Goal: Task Accomplishment & Management: Complete application form

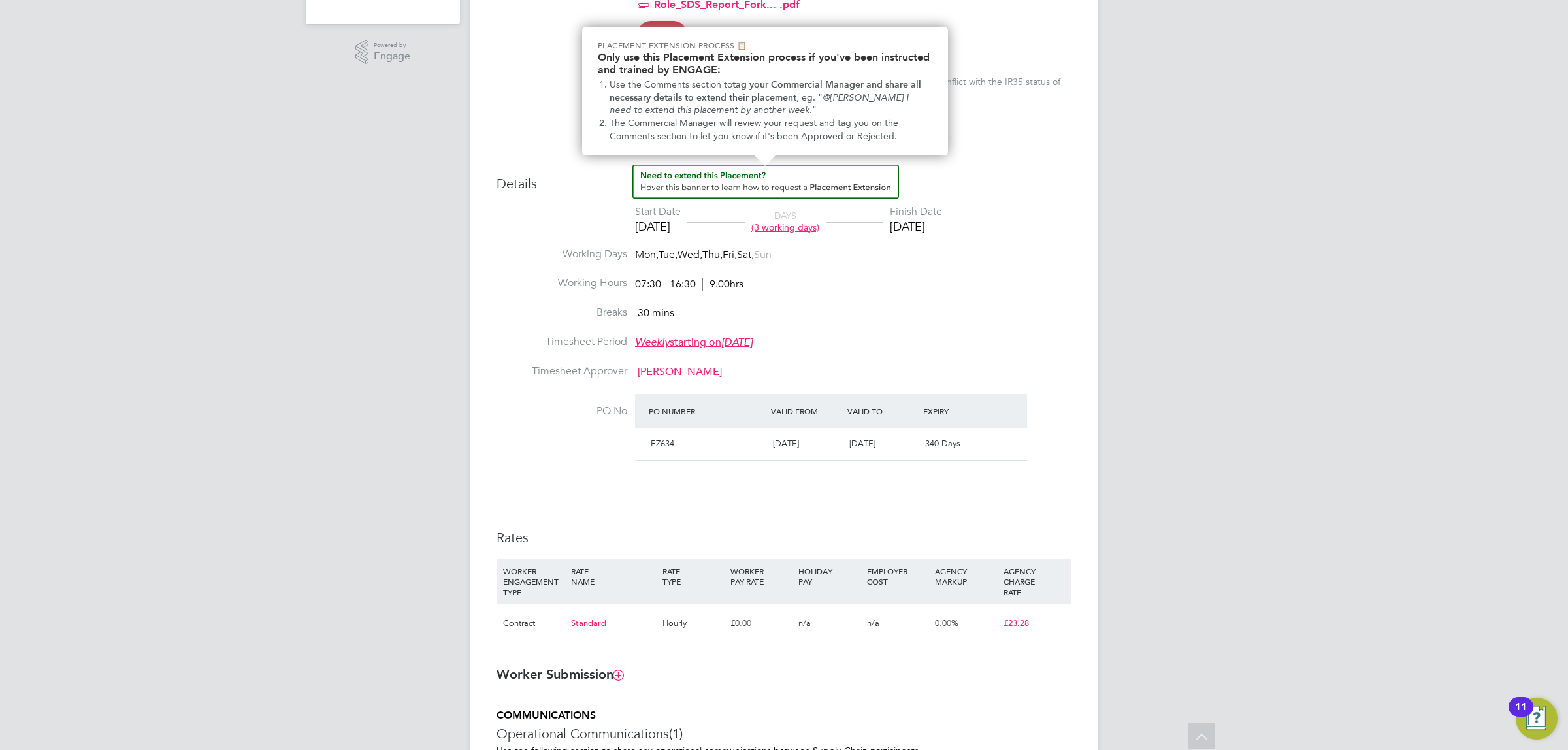
scroll to position [408, 0]
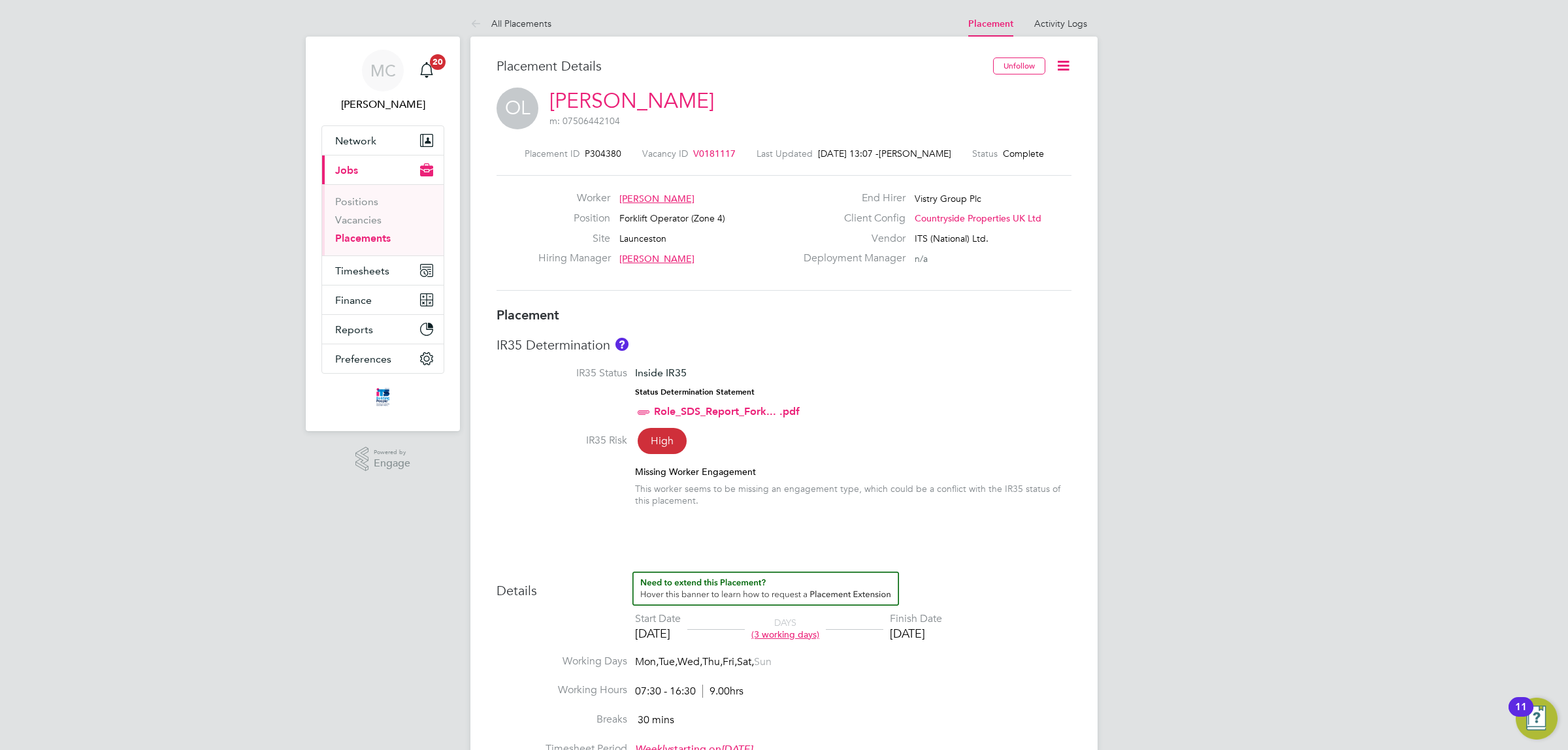
click at [351, 240] on link "Placements" at bounding box center [363, 238] width 55 height 12
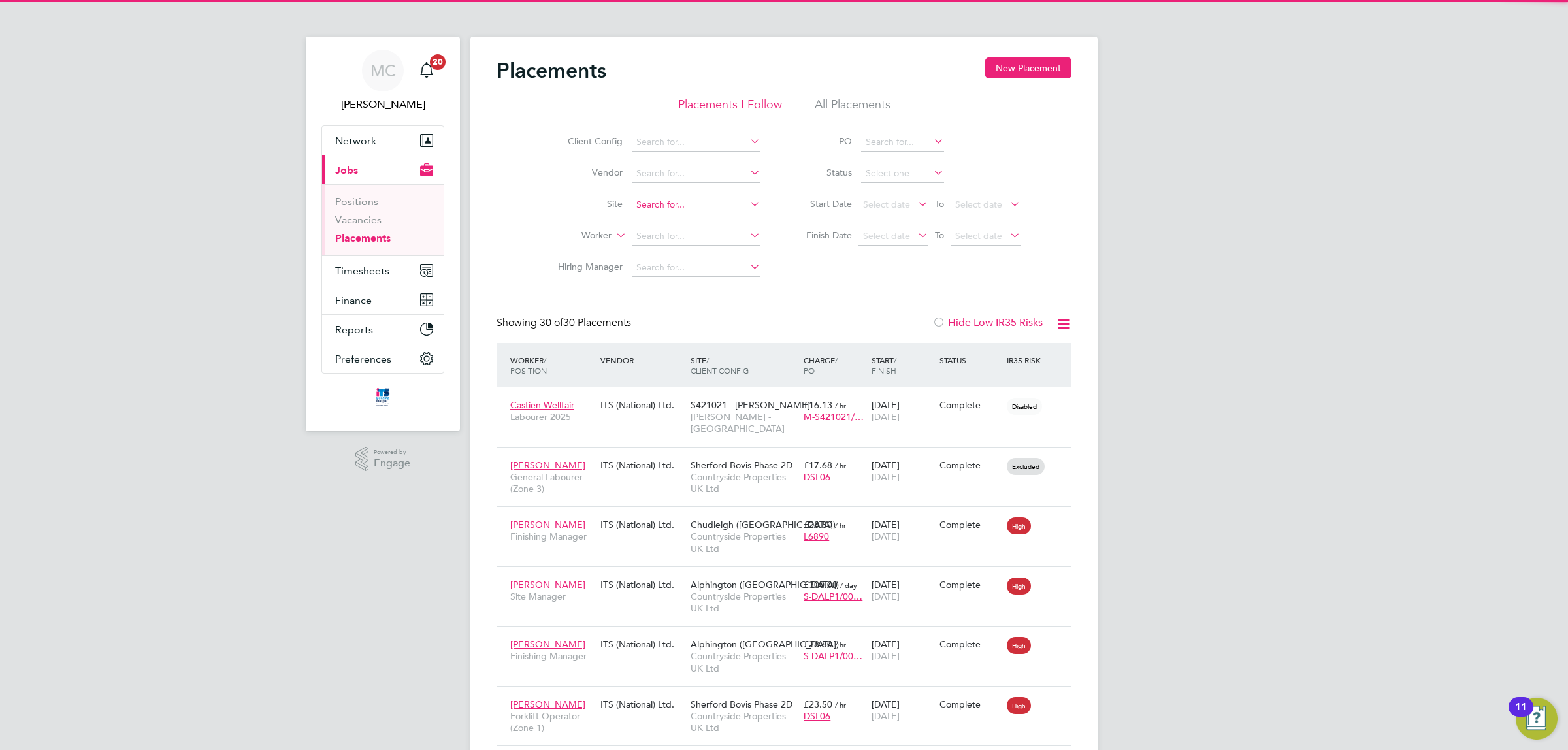
click at [681, 203] on input at bounding box center [696, 204] width 129 height 19
click at [670, 218] on li "Tolgus" at bounding box center [696, 222] width 130 height 18
type input "Tolgus"
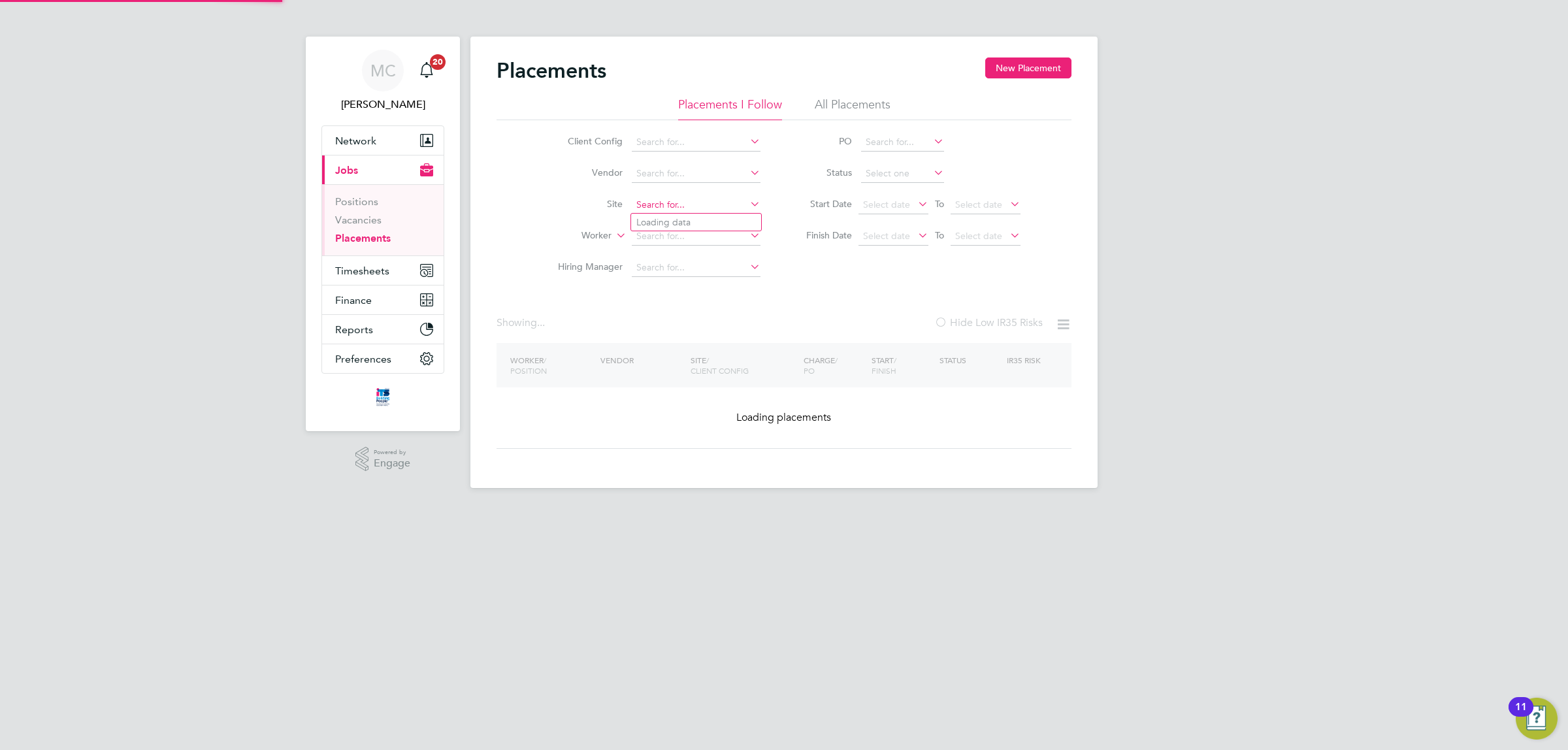
click at [670, 199] on input at bounding box center [696, 204] width 129 height 19
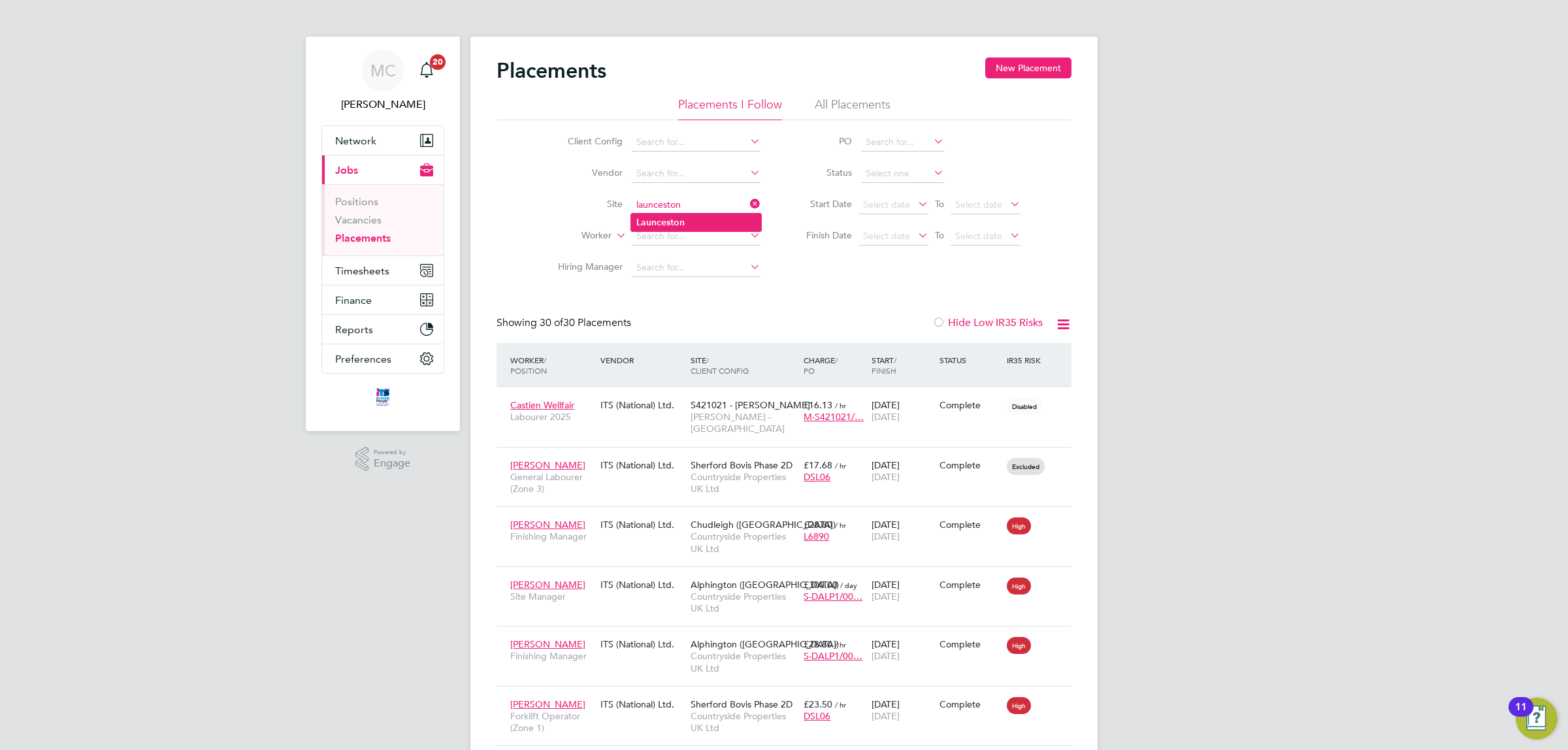
click at [654, 213] on li "Launceston" at bounding box center [696, 222] width 130 height 18
type input "Launceston"
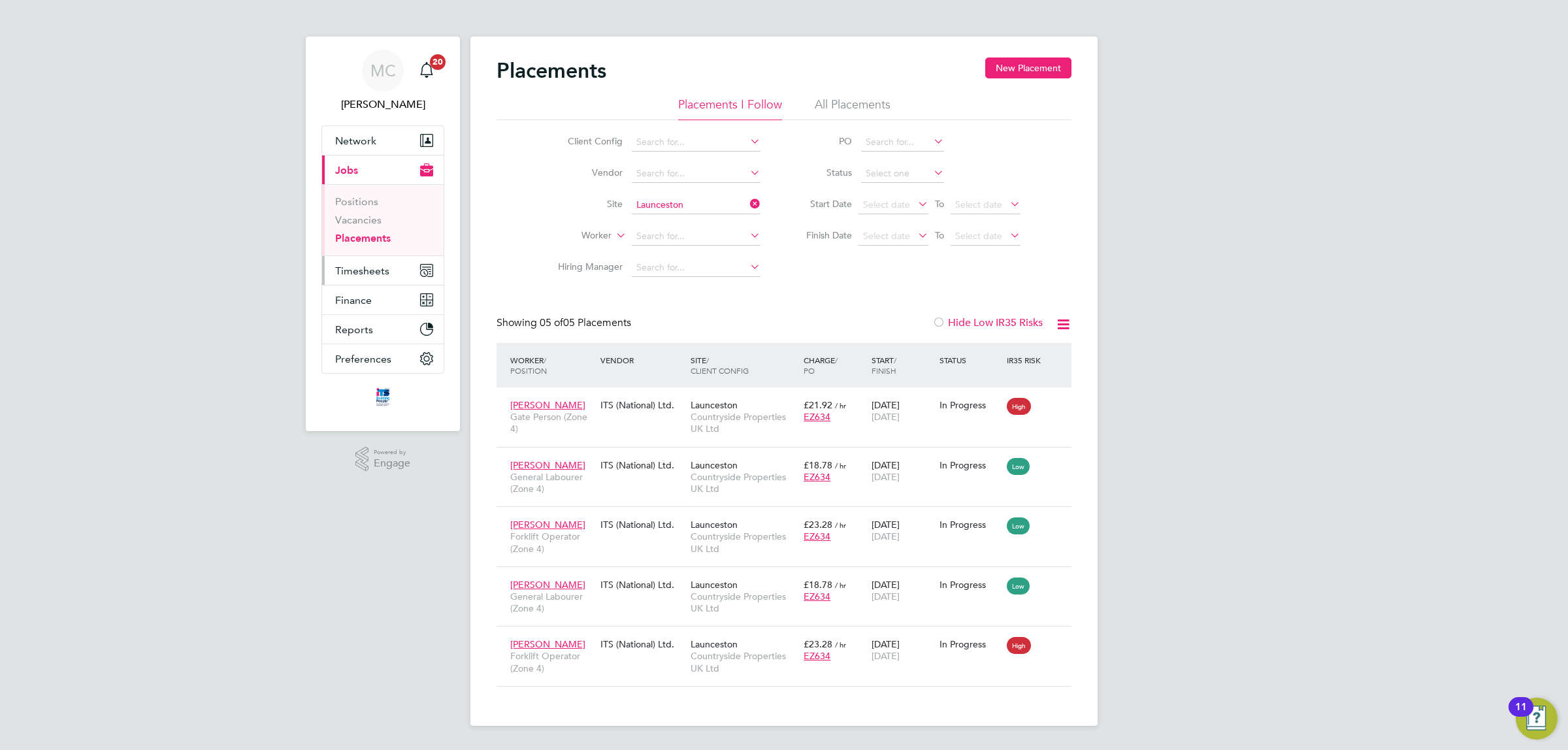
click at [364, 266] on span "Timesheets" at bounding box center [362, 271] width 54 height 12
click at [348, 270] on span "Timesheets" at bounding box center [362, 271] width 54 height 12
click at [356, 266] on span "Timesheets" at bounding box center [362, 271] width 54 height 12
click at [369, 232] on link "Timesheets" at bounding box center [362, 231] width 54 height 12
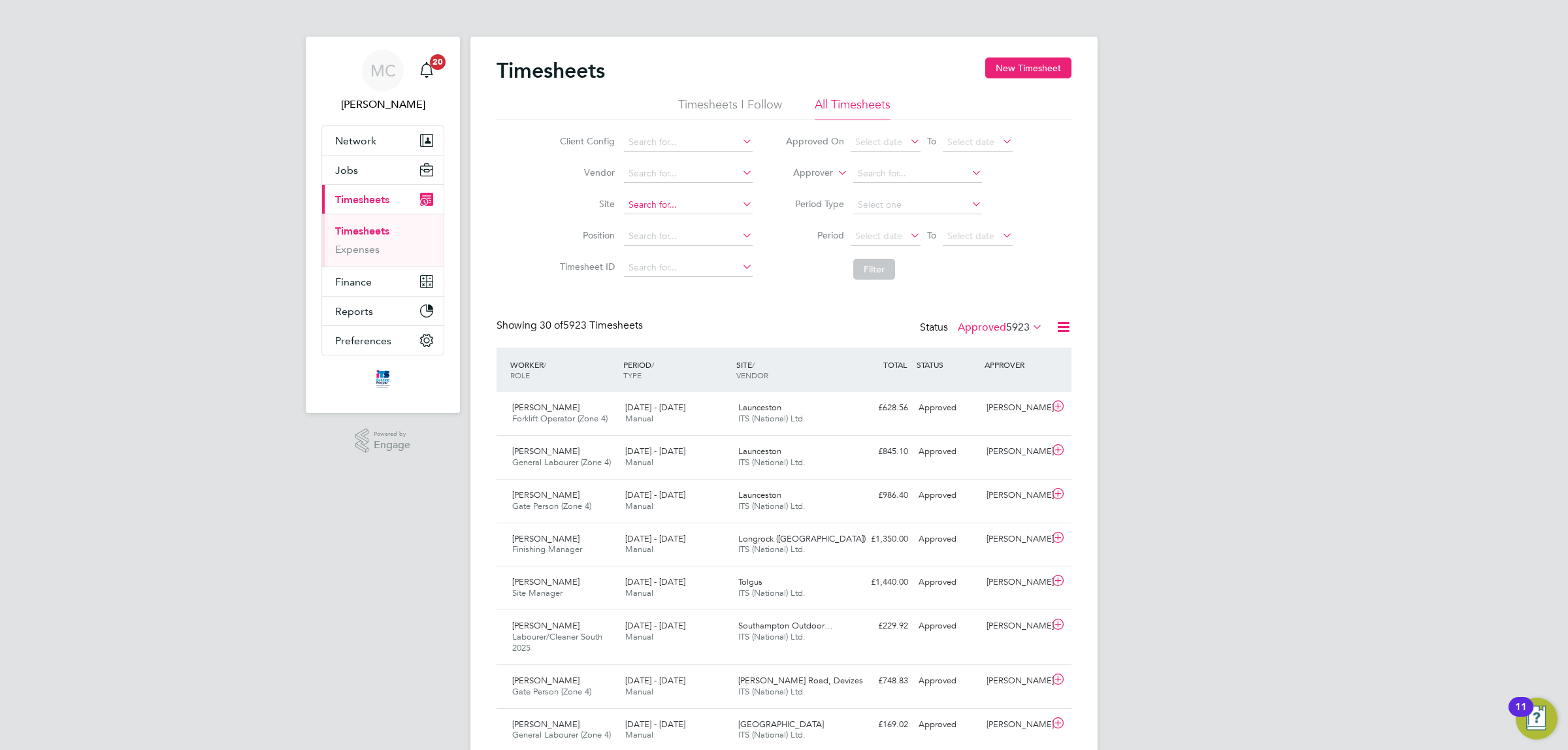
click at [657, 206] on input at bounding box center [688, 204] width 129 height 19
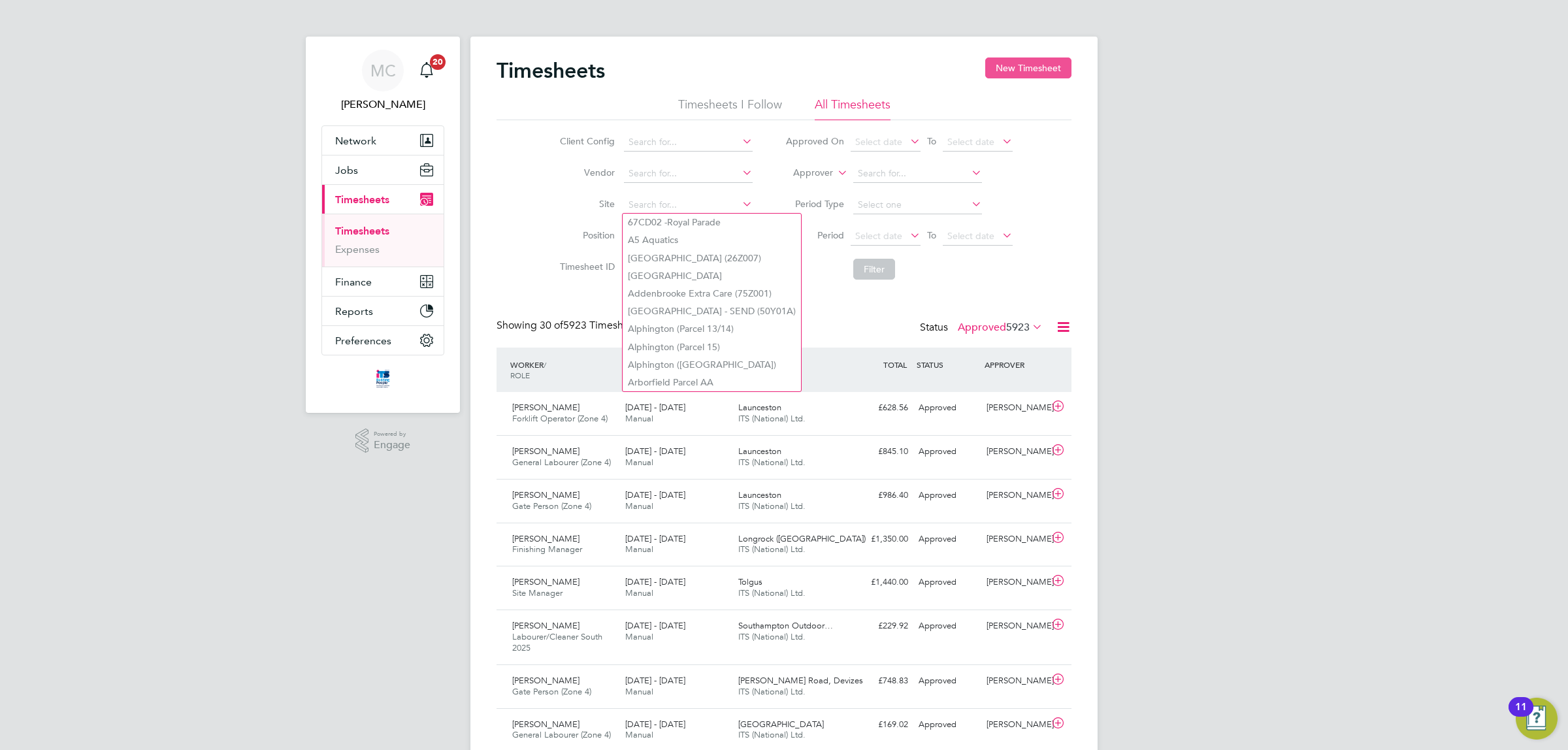
click at [1039, 65] on button "New Timesheet" at bounding box center [1028, 68] width 86 height 21
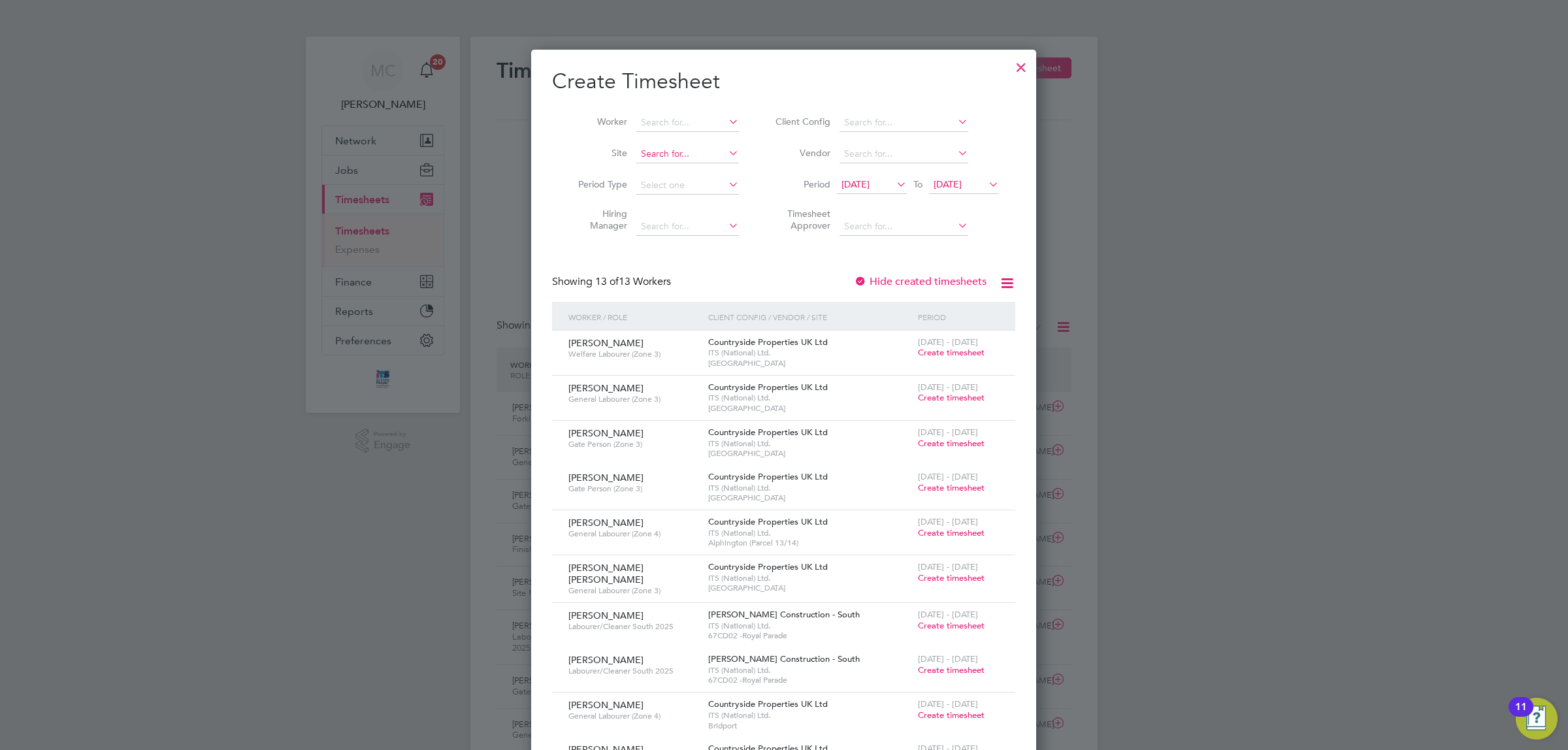
click at [674, 151] on input at bounding box center [687, 154] width 102 height 19
click at [673, 169] on b "Launcest" at bounding box center [660, 172] width 37 height 11
type input "Launceston"
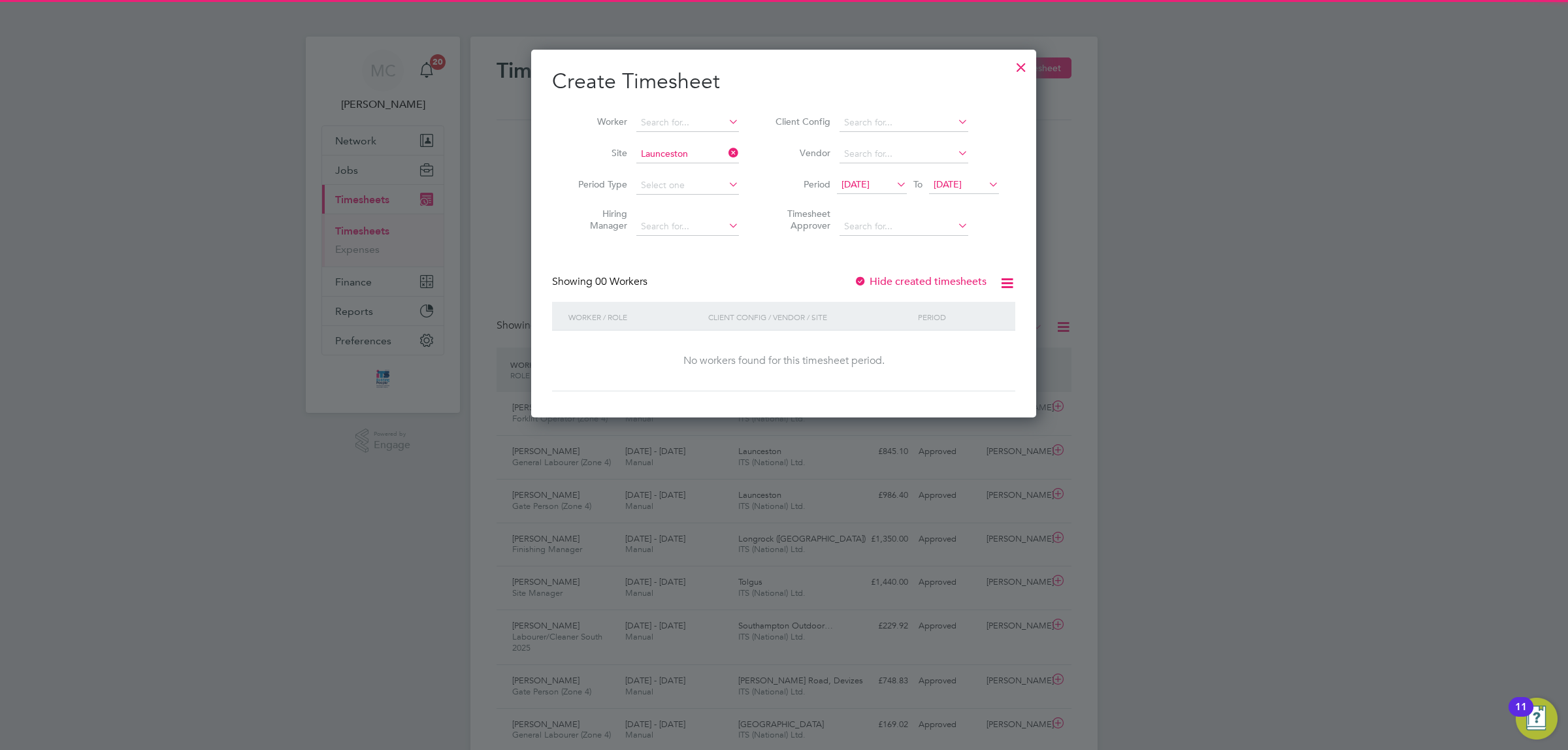
click at [867, 172] on li "Period [DATE] To [DATE]" at bounding box center [885, 185] width 260 height 31
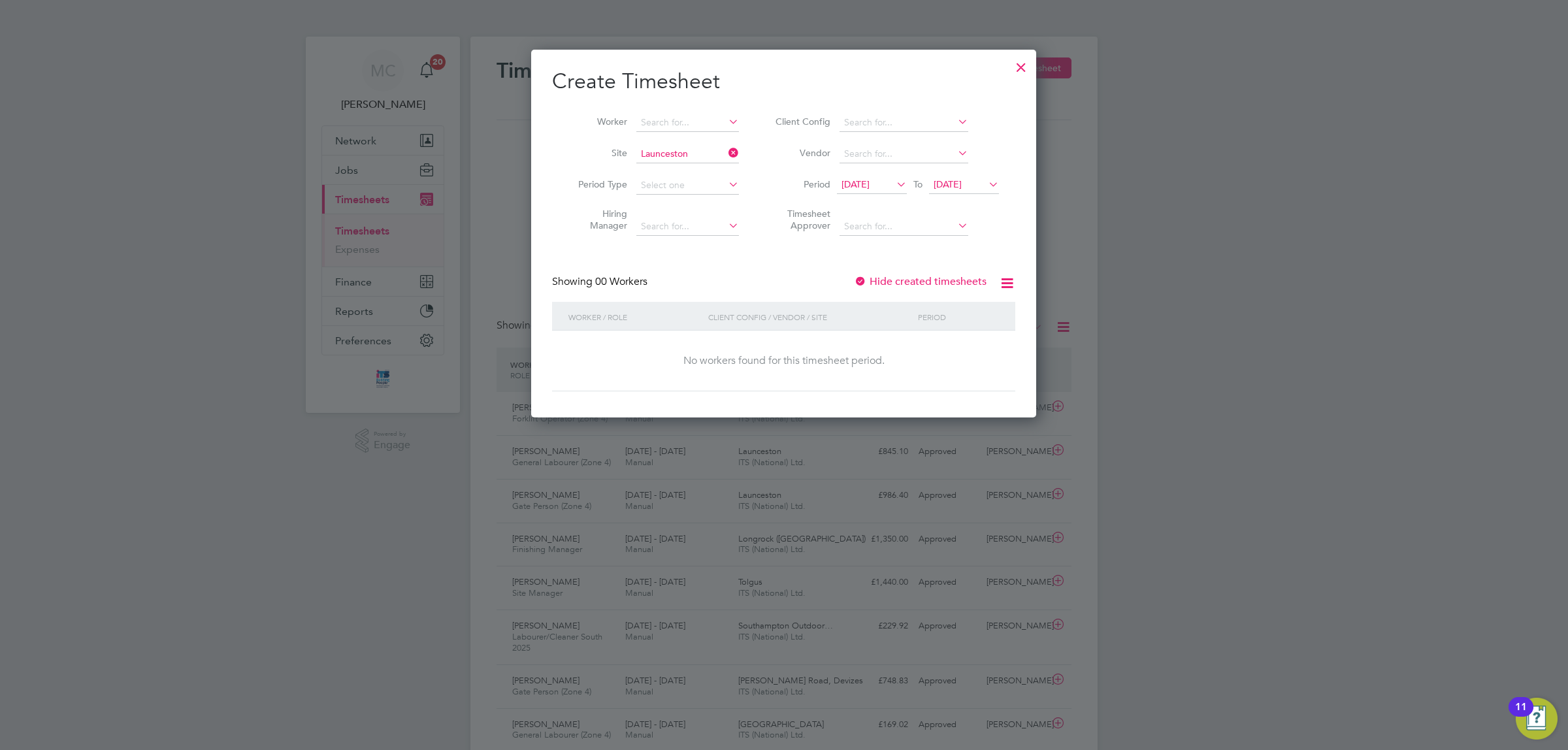
click at [867, 174] on li "Period [DATE] To [DATE]" at bounding box center [885, 185] width 260 height 31
click at [866, 181] on span "[DATE]" at bounding box center [856, 184] width 28 height 12
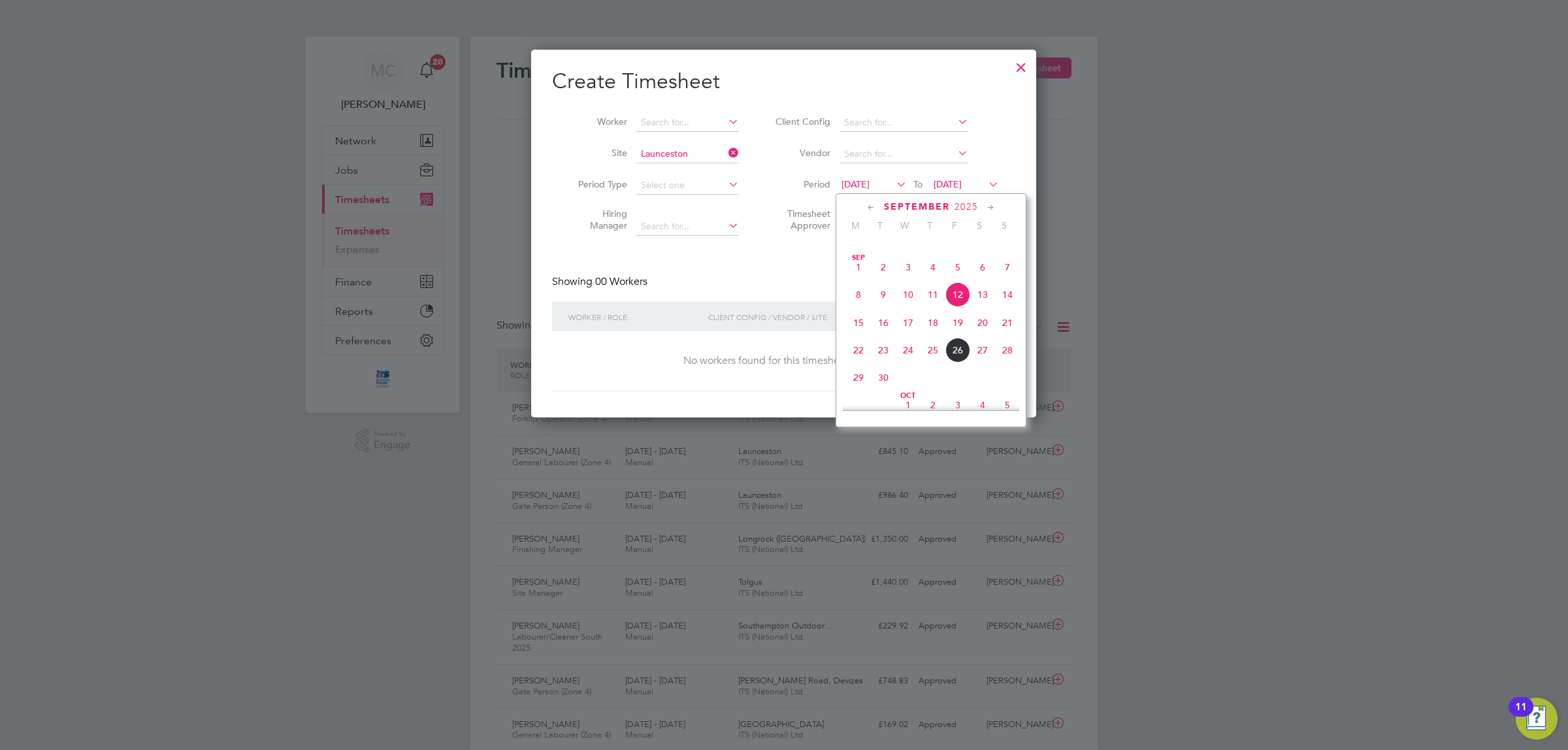
click at [854, 363] on span "22" at bounding box center [859, 350] width 25 height 25
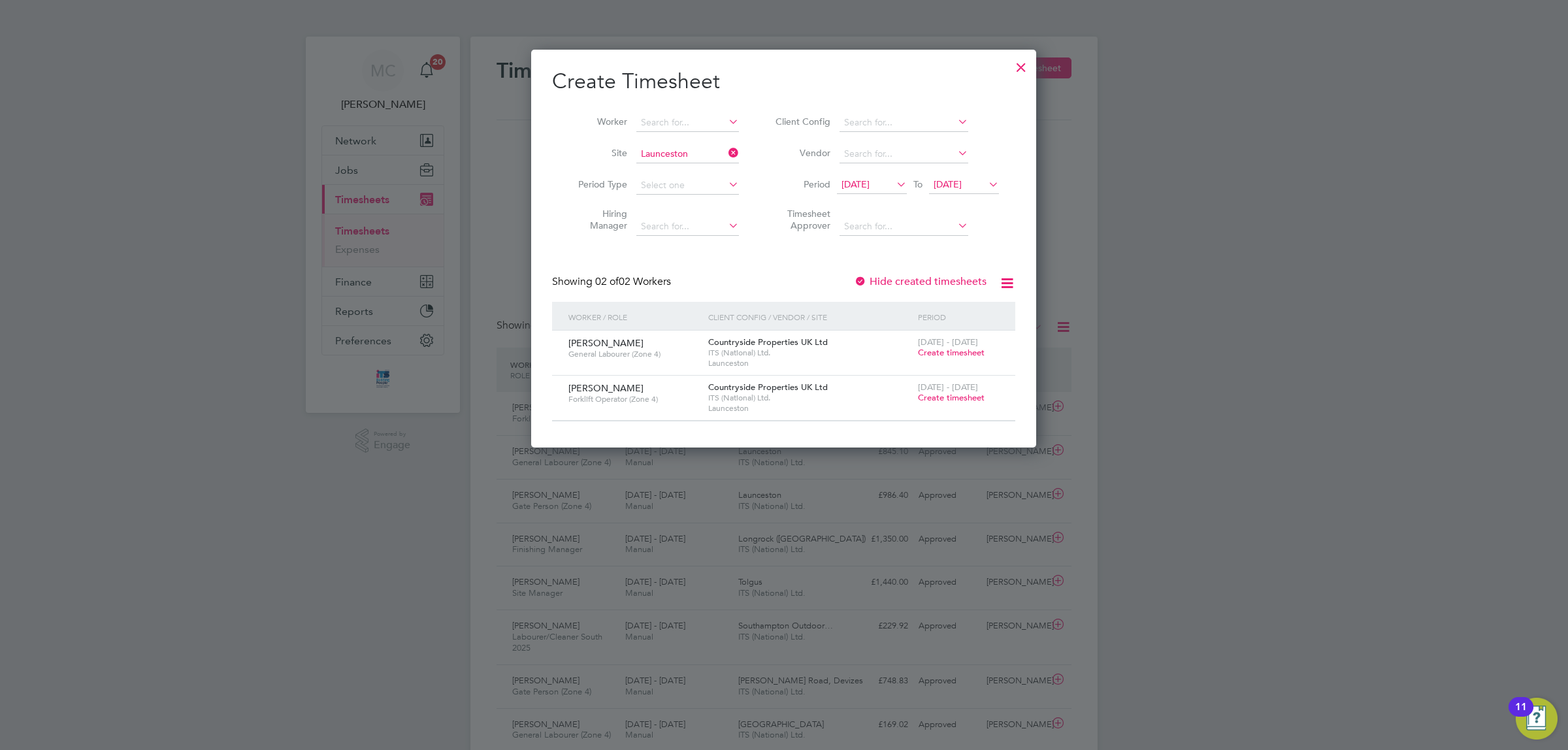
click at [945, 394] on span "Create timesheet" at bounding box center [951, 397] width 67 height 11
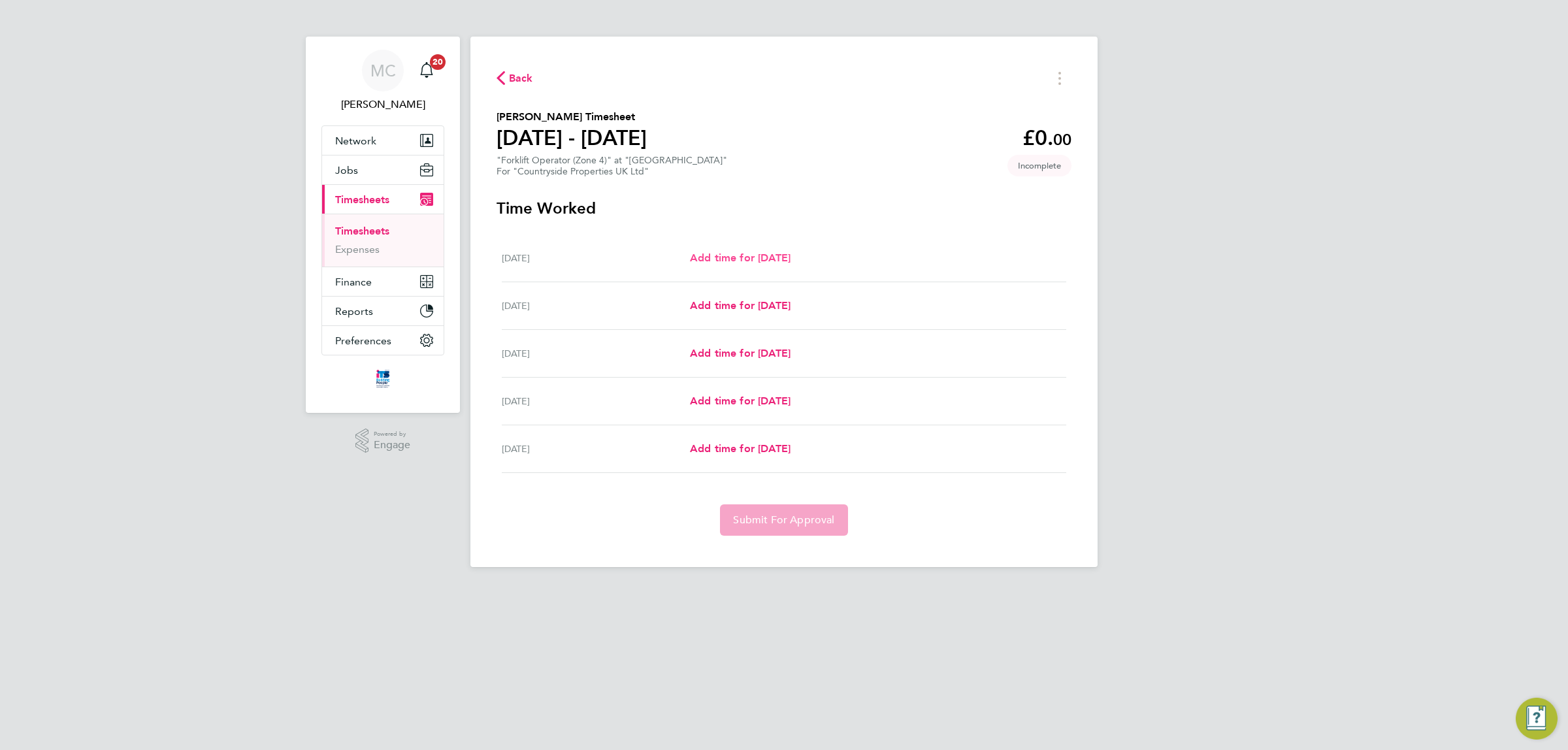
click at [749, 257] on span "Add time for [DATE]" at bounding box center [740, 258] width 100 height 12
select select "30"
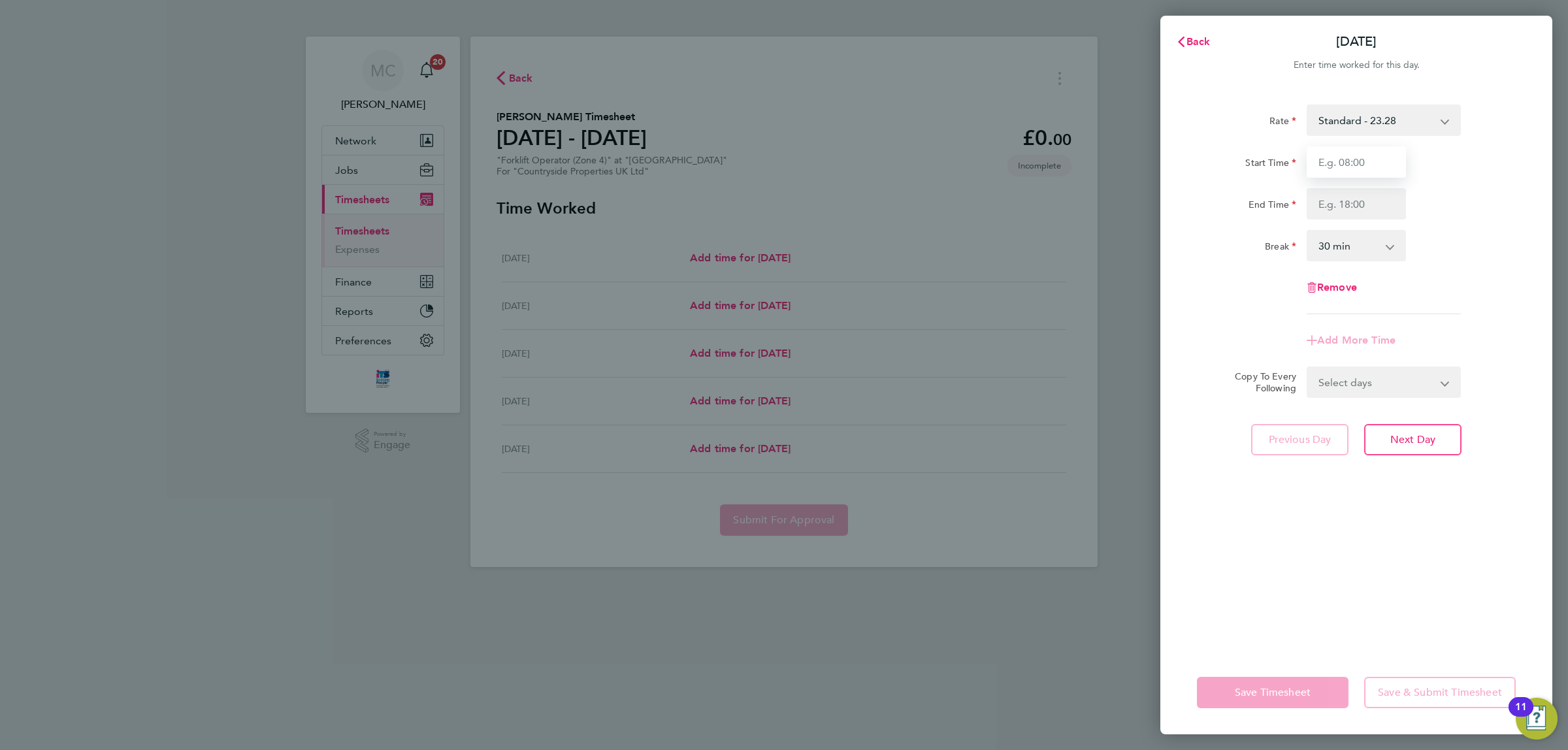
click at [1359, 161] on input "Start Time" at bounding box center [1356, 162] width 100 height 31
type input "07:30"
click at [1344, 206] on input "End Time" at bounding box center [1356, 203] width 100 height 31
type input "17:00"
click at [1472, 340] on app-timesheet-line-form-group "Rate Standard - 23.28 Start Time 07:30 End Time 17:00 Break 0 min 15 min 30 min…" at bounding box center [1356, 230] width 319 height 251
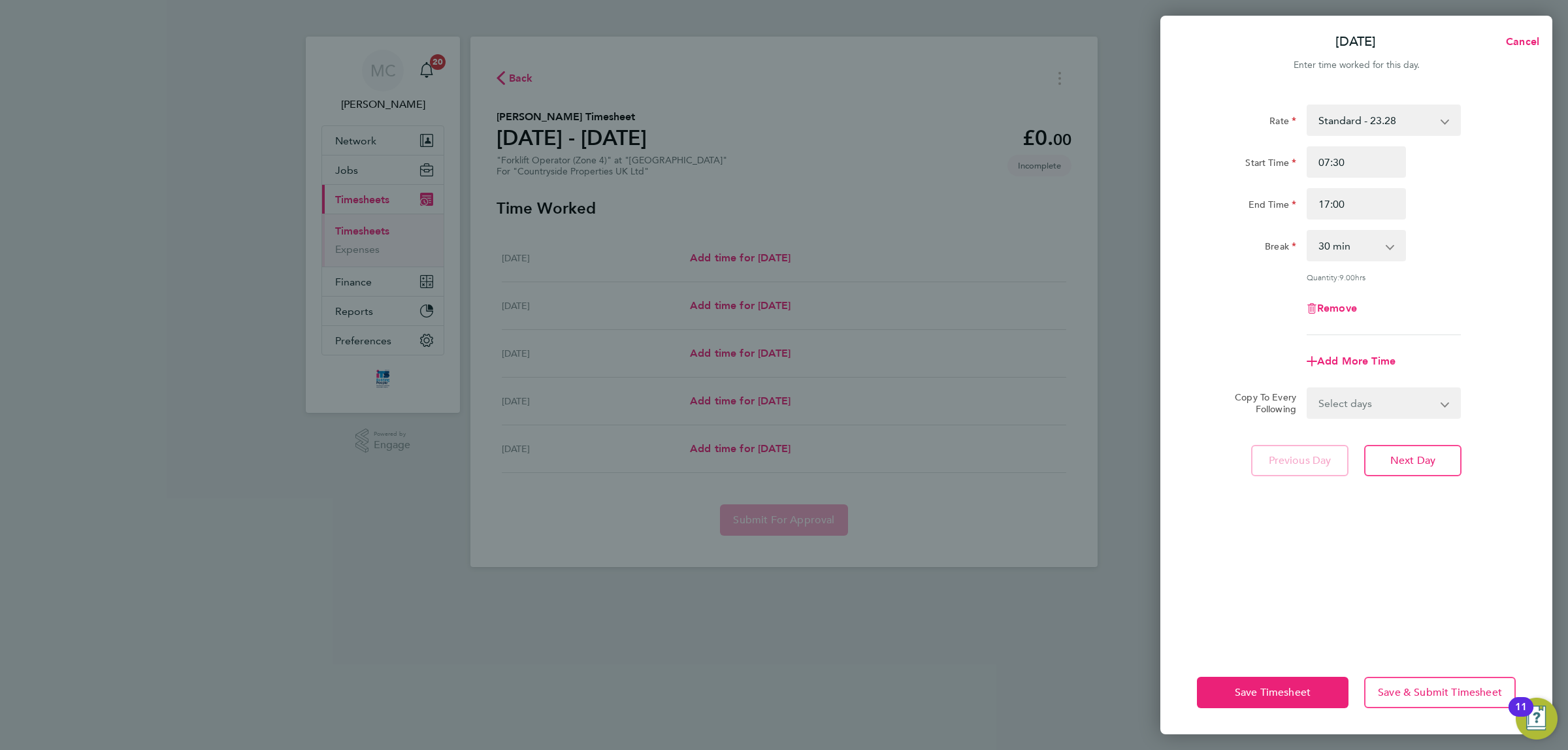
click at [1391, 401] on select "Select days Day [DATE] [DATE] [DATE] [DATE]" at bounding box center [1376, 403] width 137 height 28
click at [1513, 397] on div "Copy To Every Following Select days Day [DATE] [DATE] [DATE] [DATE]" at bounding box center [1356, 403] width 329 height 31
click at [1438, 397] on select "Select days Day [DATE] [DATE] [DATE] [DATE]" at bounding box center [1376, 403] width 137 height 28
select select "DAY"
click at [1308, 388] on select "Select days Day [DATE] [DATE] [DATE] [DATE]" at bounding box center [1376, 403] width 137 height 28
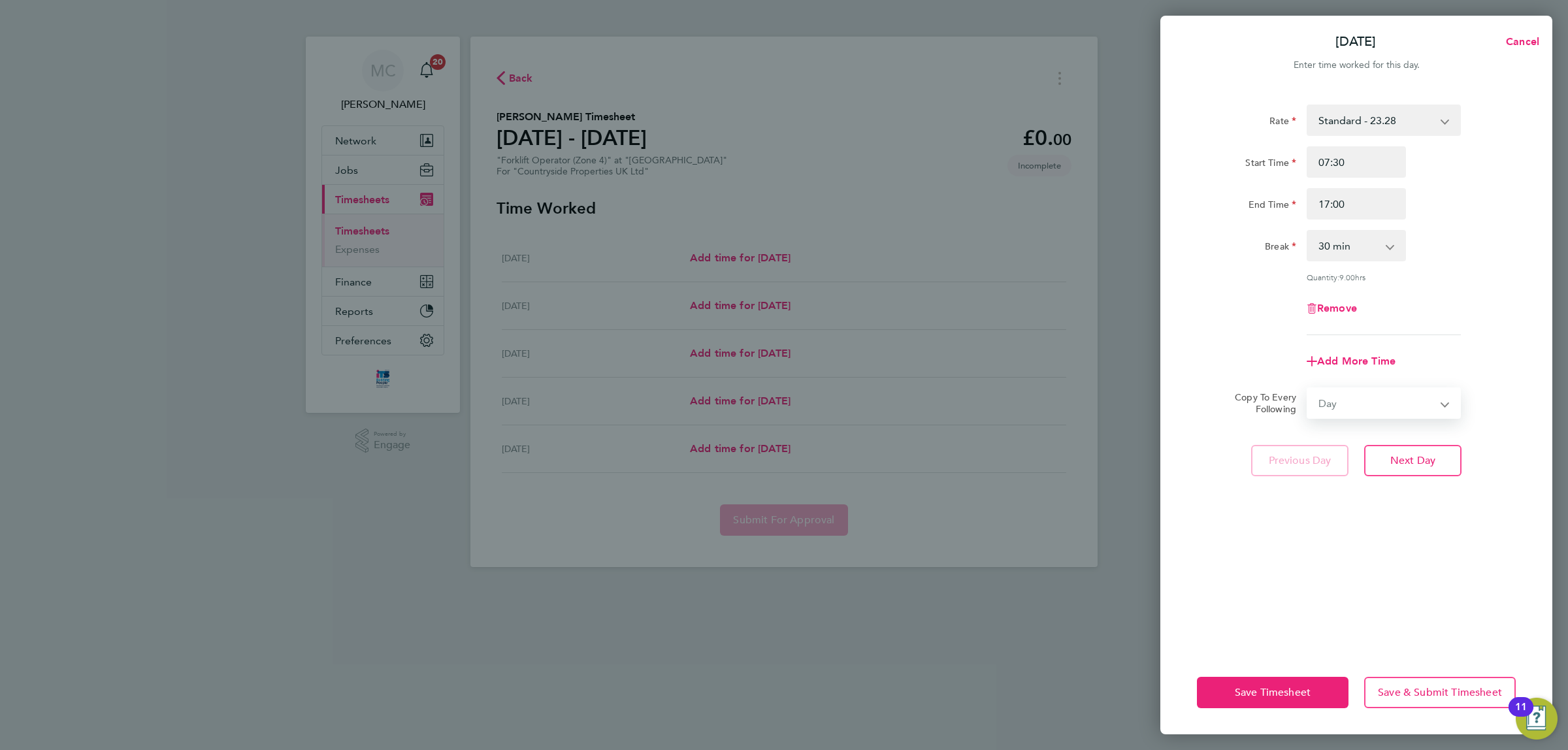
select select "[DATE]"
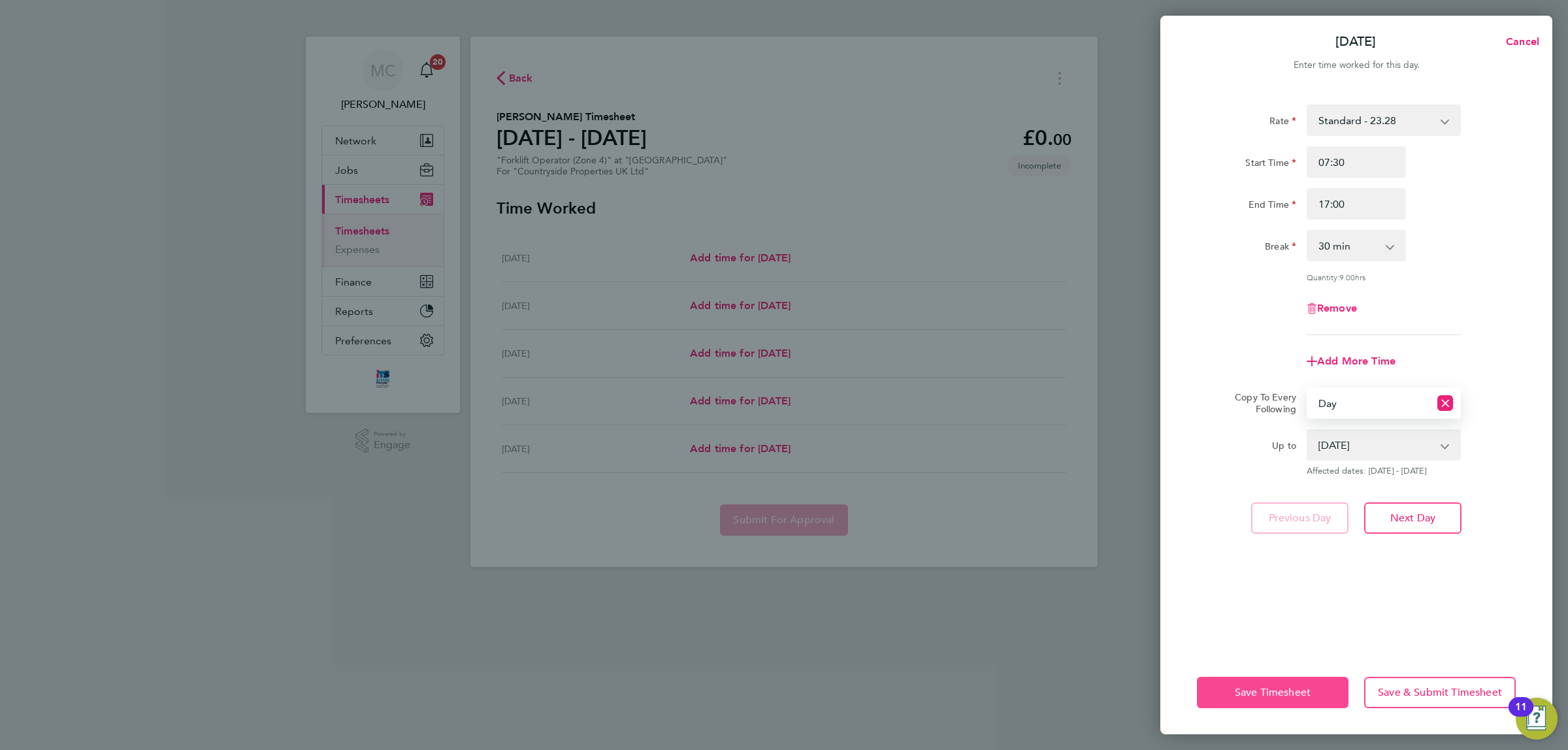
click at [1269, 686] on span "Save Timesheet" at bounding box center [1272, 692] width 76 height 13
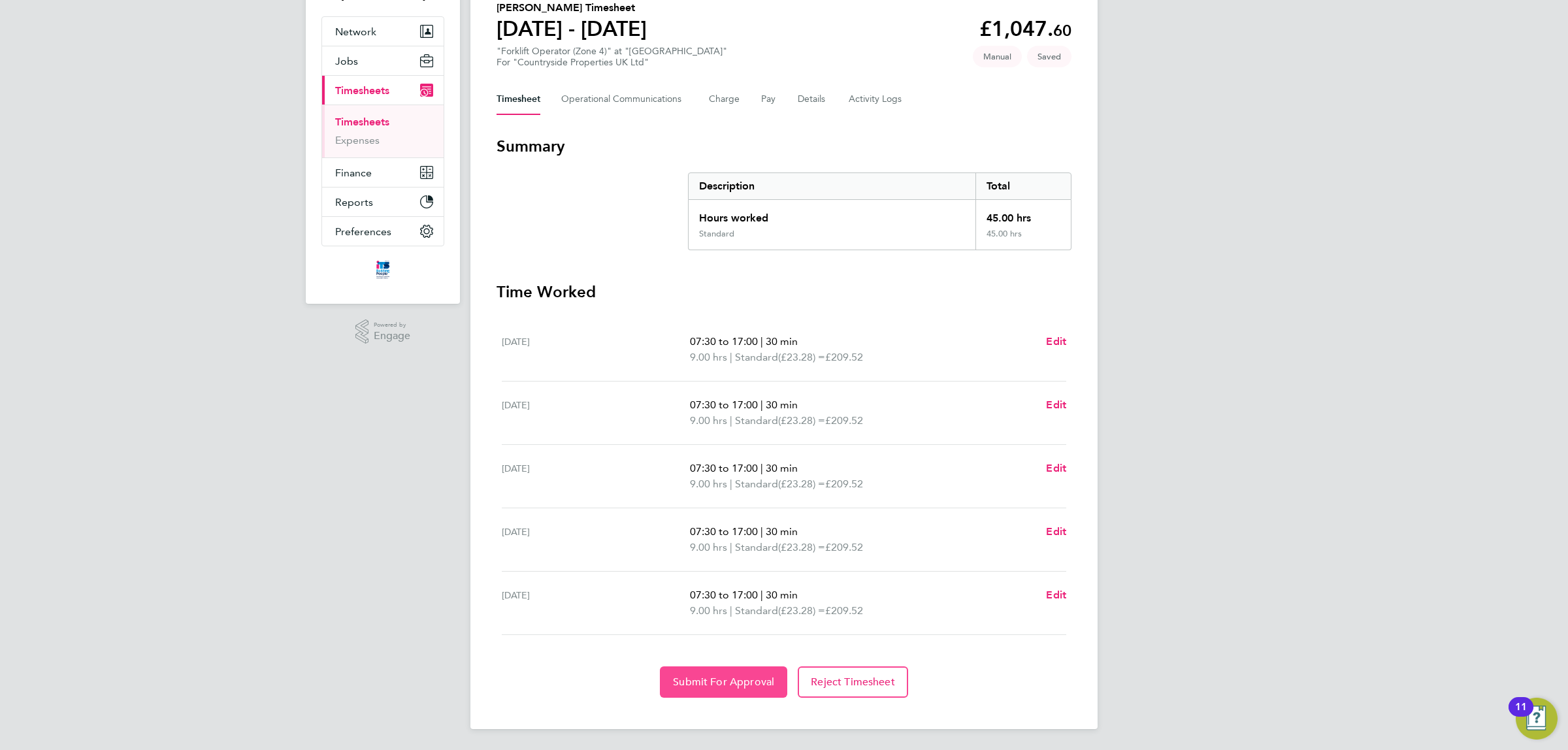
click at [724, 676] on span "Submit For Approval" at bounding box center [724, 682] width 101 height 13
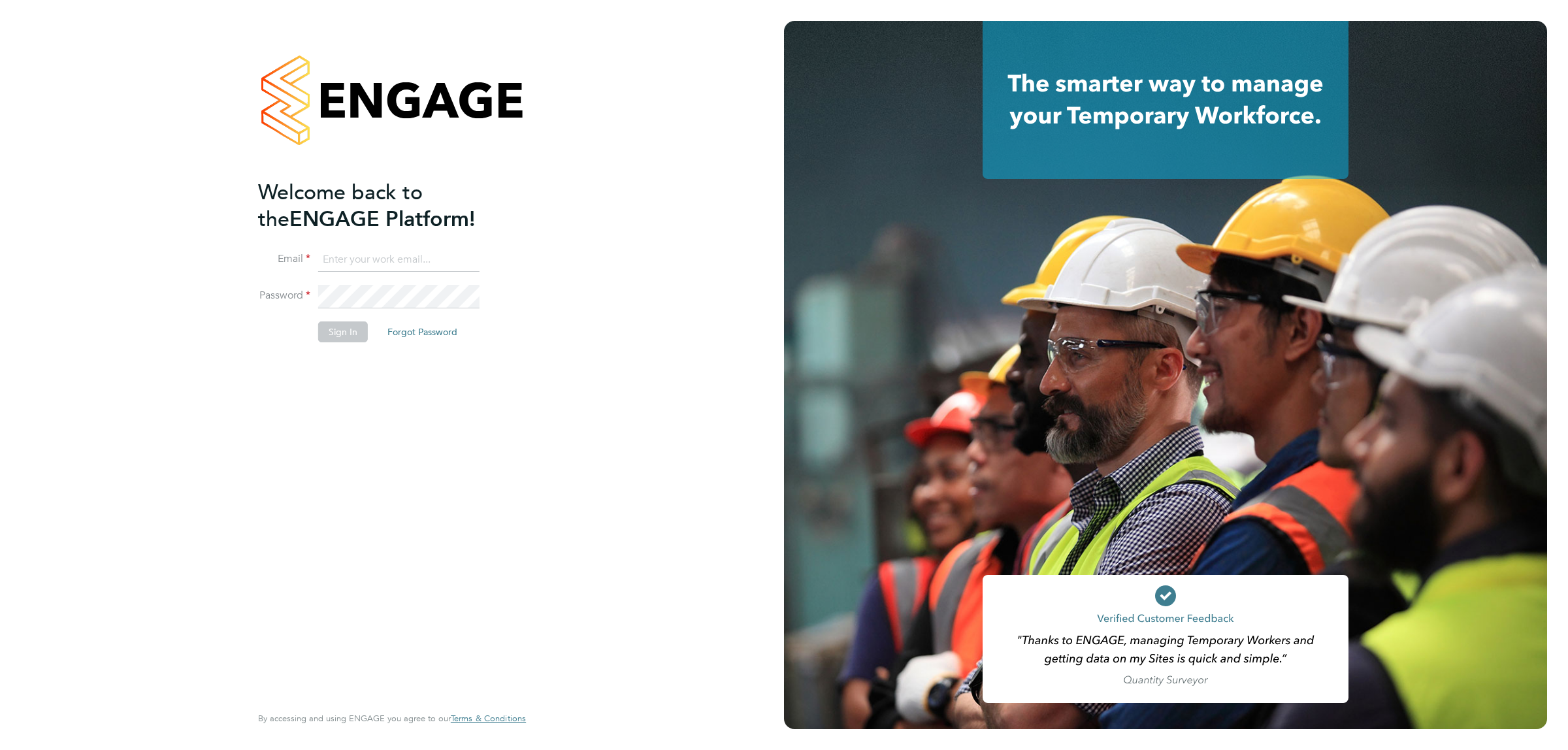
type input "[EMAIL_ADDRESS][DOMAIN_NAME]"
click at [341, 331] on button "Sign In" at bounding box center [343, 332] width 50 height 21
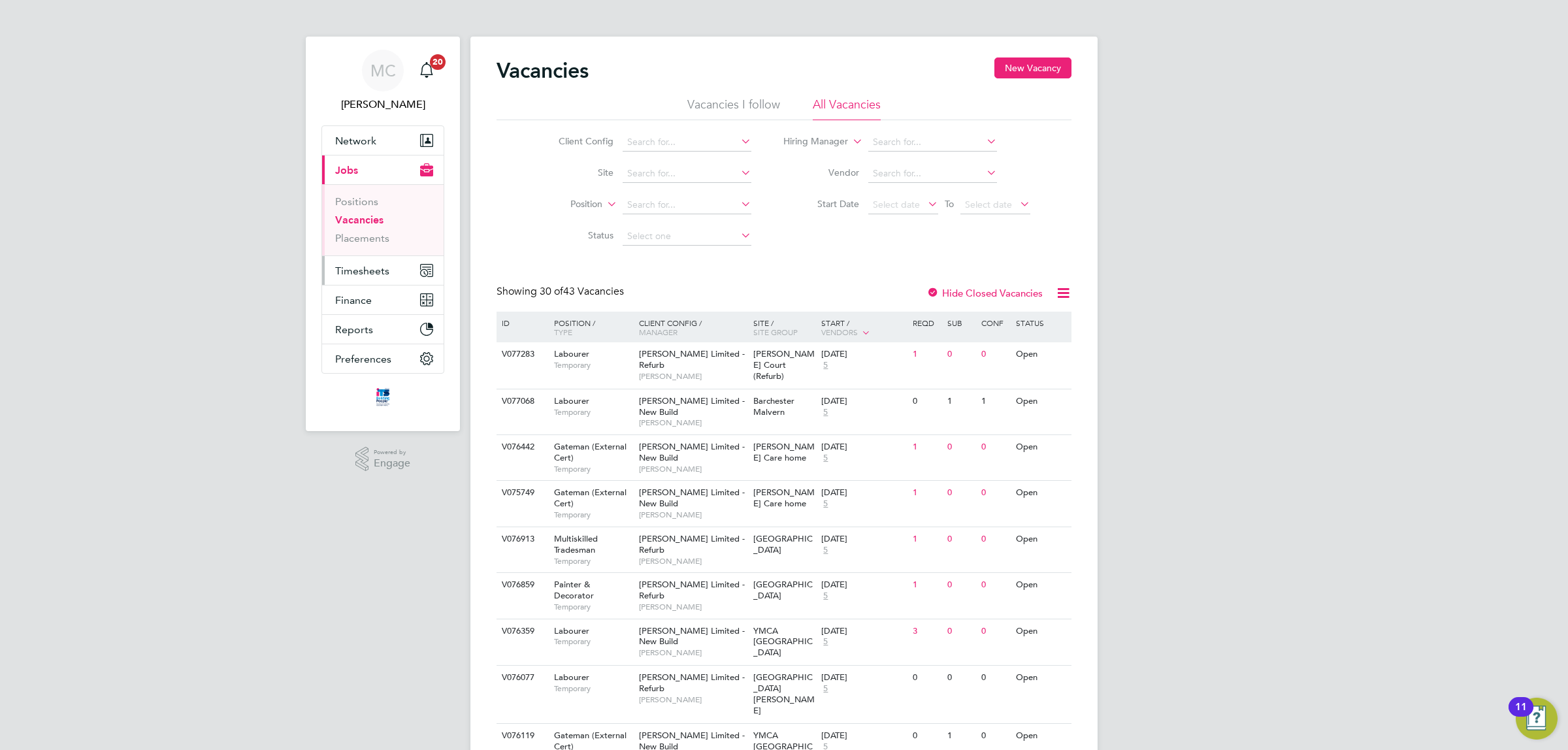
click at [369, 268] on span "Timesheets" at bounding box center [362, 271] width 54 height 12
click at [335, 273] on span "Timesheets" at bounding box center [362, 271] width 54 height 12
click at [370, 227] on link "Timesheets" at bounding box center [362, 231] width 54 height 12
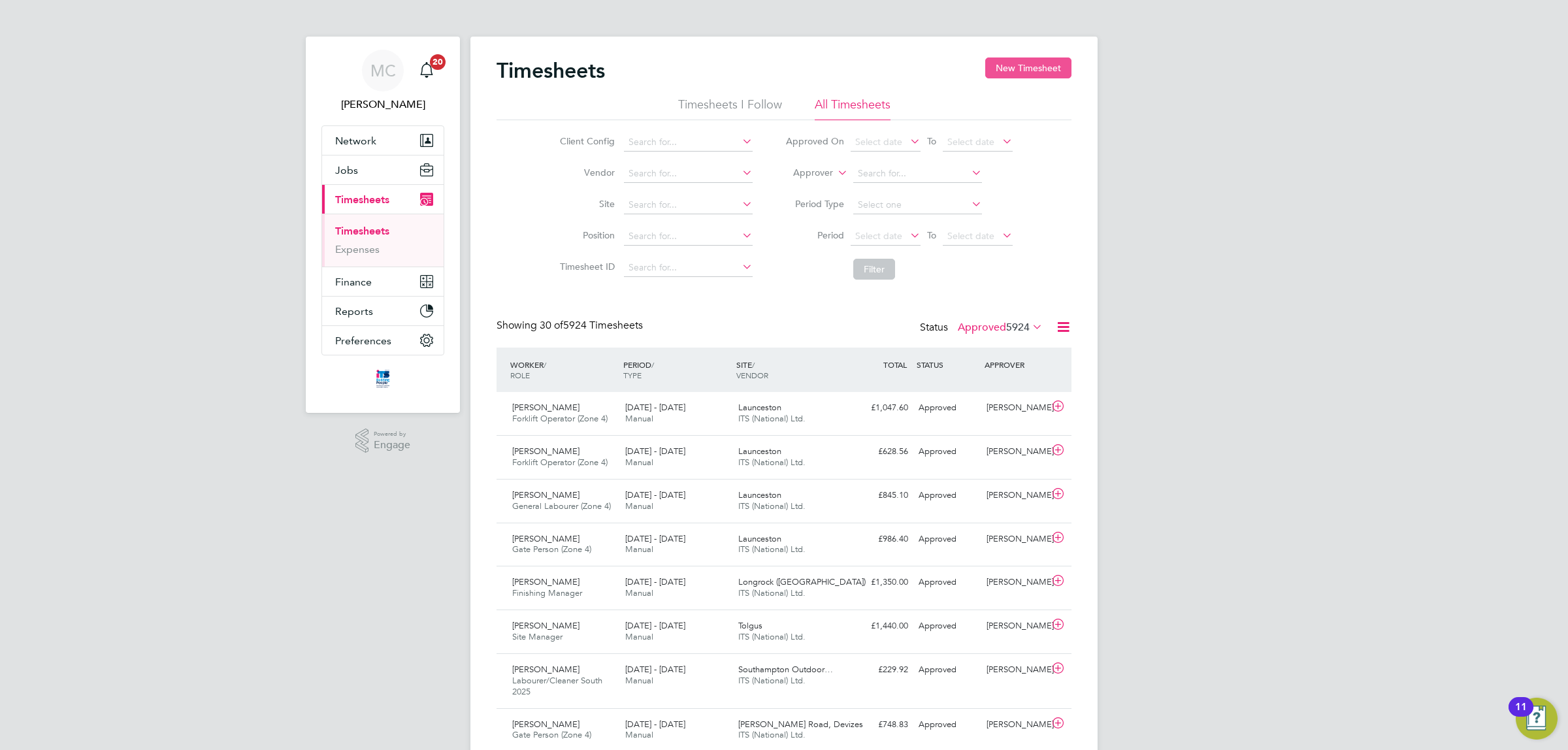
click at [1040, 65] on button "New Timesheet" at bounding box center [1028, 68] width 86 height 21
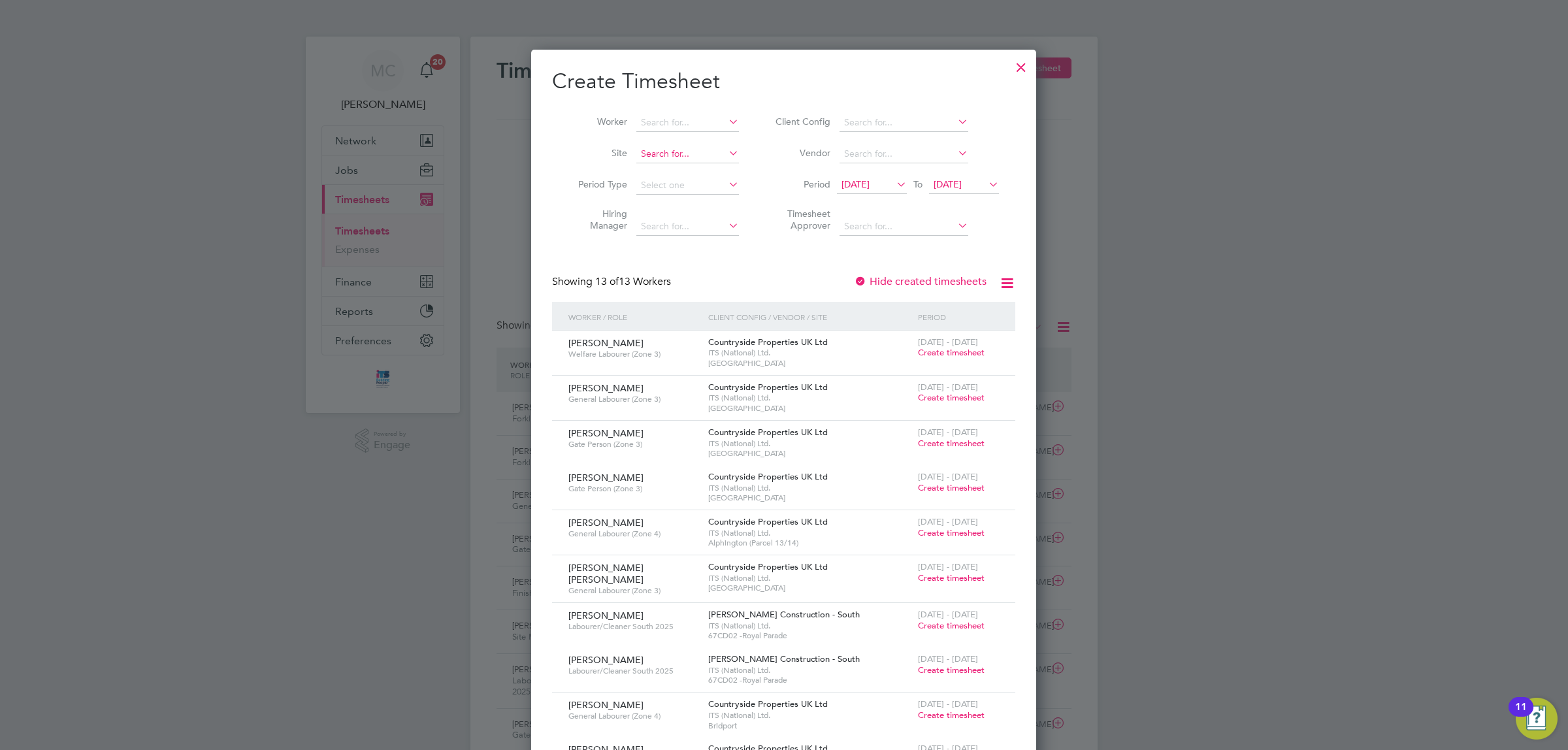
click at [680, 156] on input at bounding box center [687, 154] width 102 height 19
click at [706, 165] on li "Liskeard Hub (67CB02)" at bounding box center [688, 172] width 105 height 18
type input "Liskeard Hub (67CB02)"
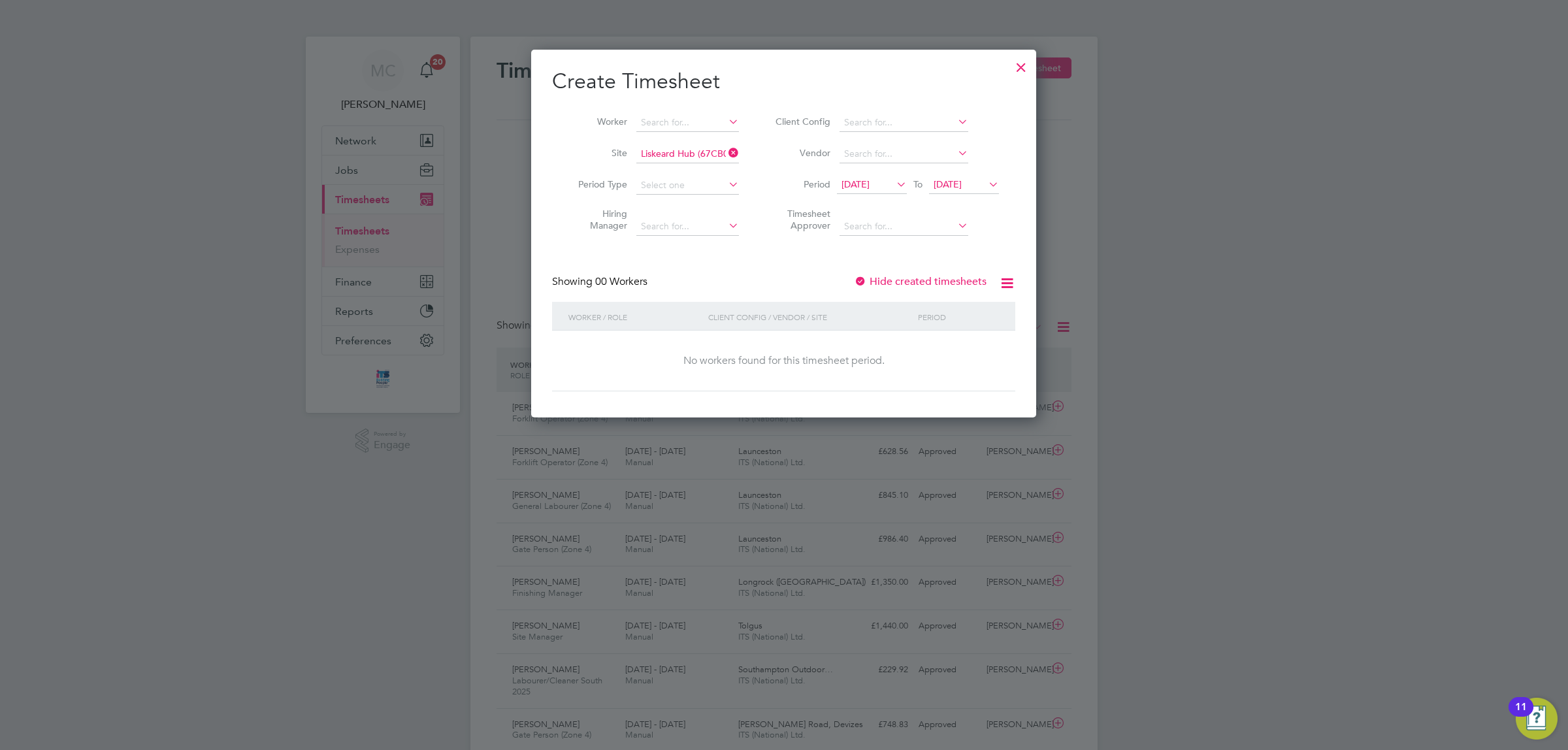
click at [867, 176] on span "[DATE]" at bounding box center [871, 185] width 70 height 18
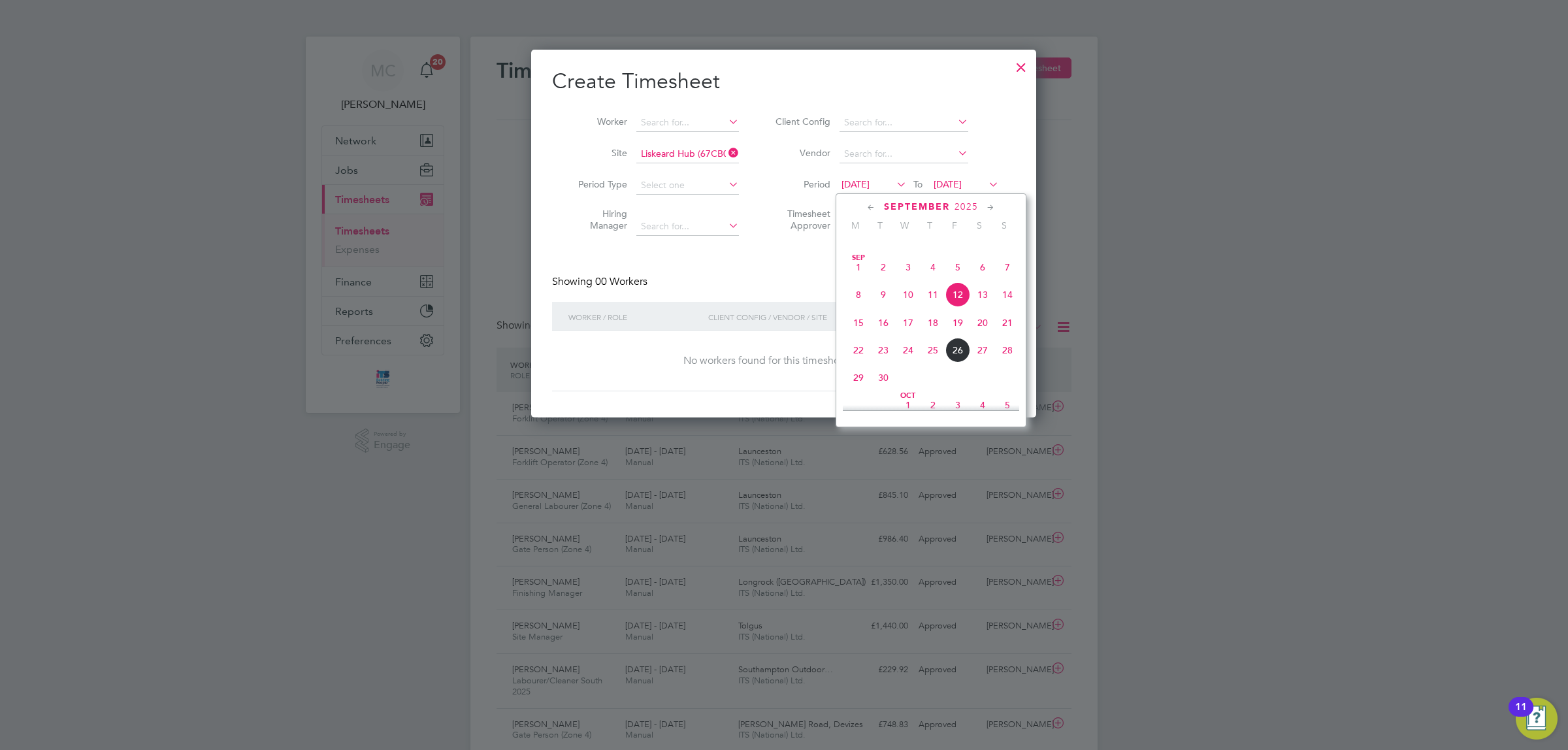
click at [856, 363] on span "22" at bounding box center [859, 350] width 25 height 25
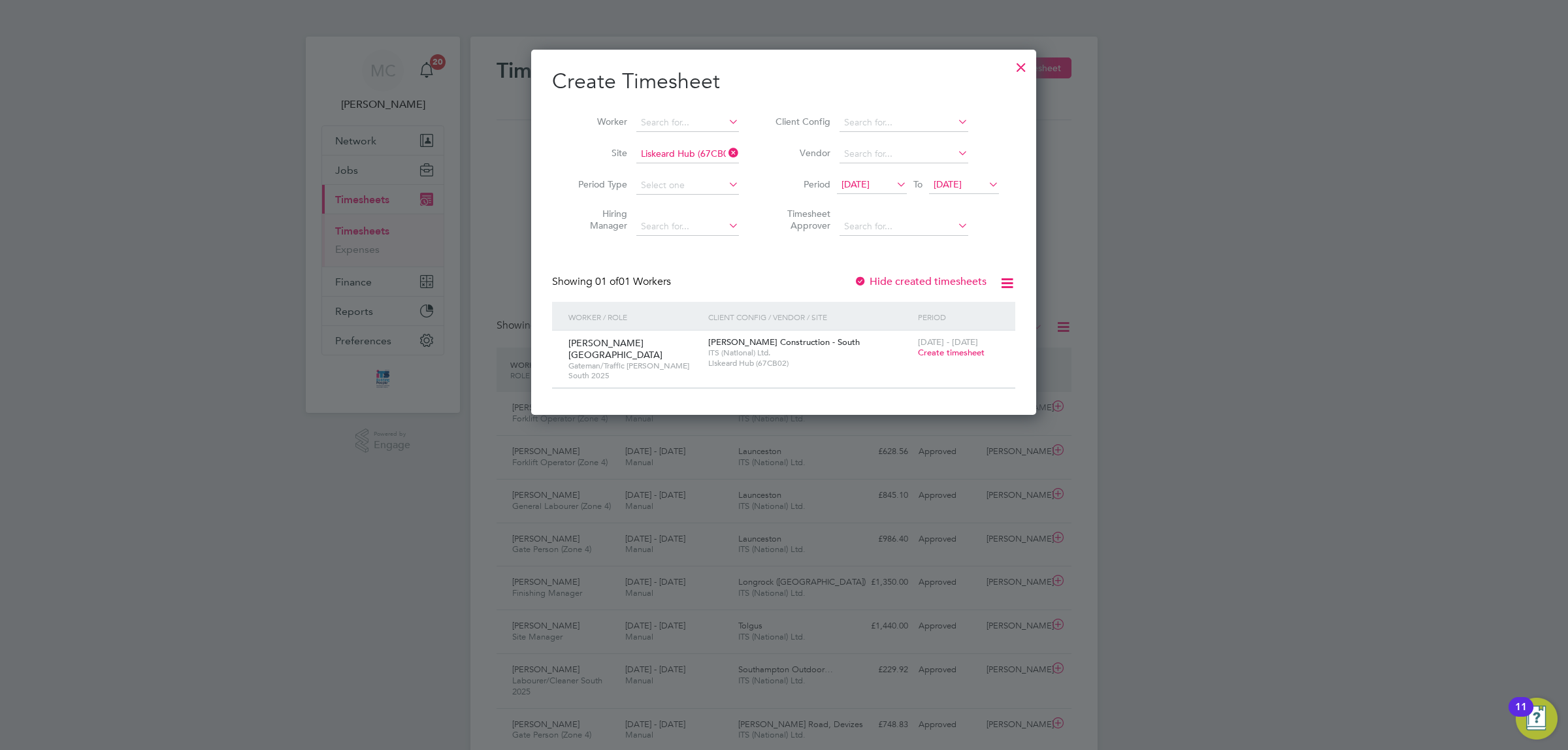
click at [953, 351] on span "Create timesheet" at bounding box center [951, 352] width 67 height 11
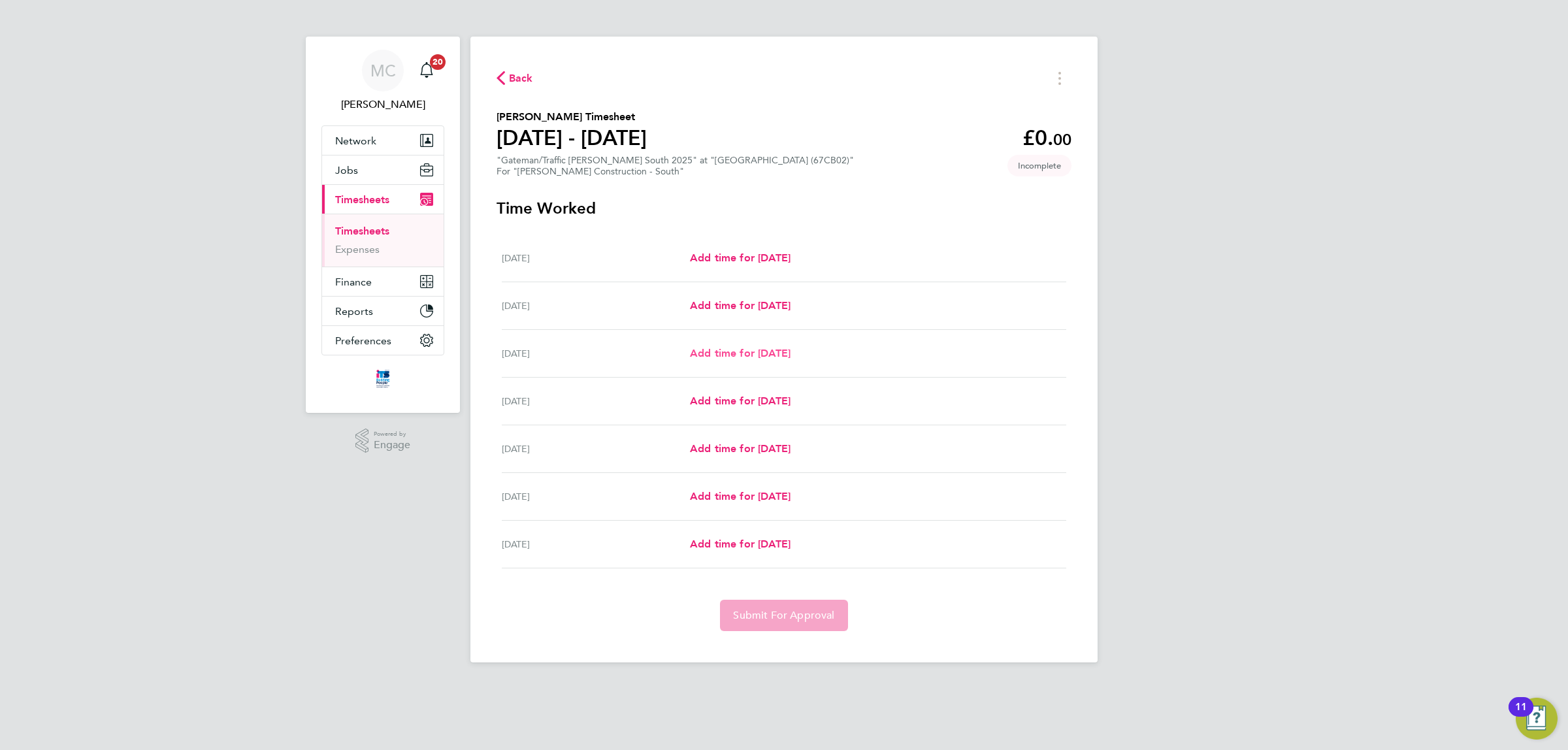
click at [768, 351] on span "Add time for [DATE]" at bounding box center [740, 353] width 100 height 12
select select "30"
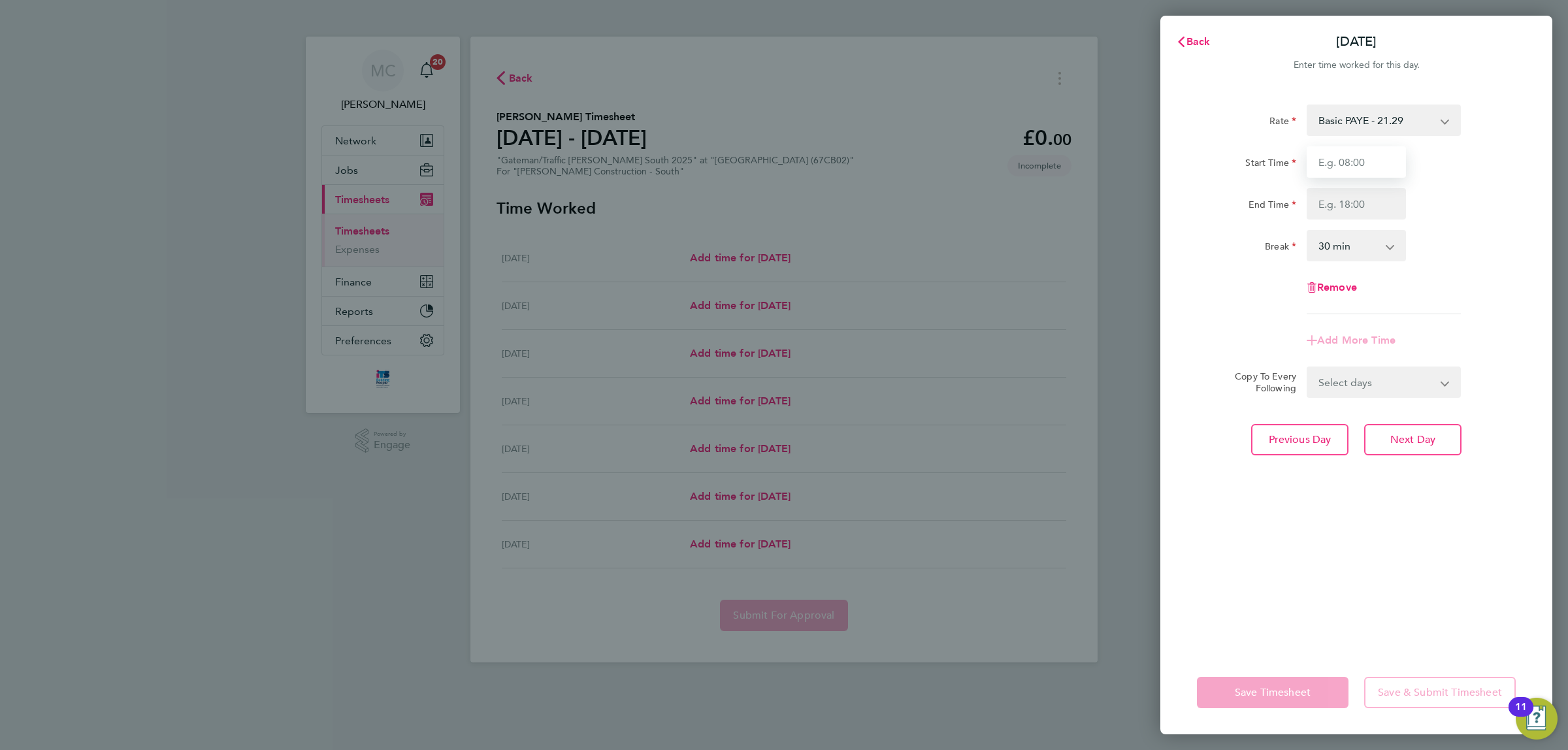
click at [1373, 162] on input "Start Time" at bounding box center [1356, 162] width 100 height 31
type input "07:00"
click at [1354, 201] on input "End Time" at bounding box center [1356, 203] width 100 height 31
click at [1459, 324] on app-timesheet-line-form-group "Rate Basic PAYE - 21.29 Overtime - 30.63 Start Time 07:00 End Time 17:30 Break …" at bounding box center [1356, 230] width 319 height 251
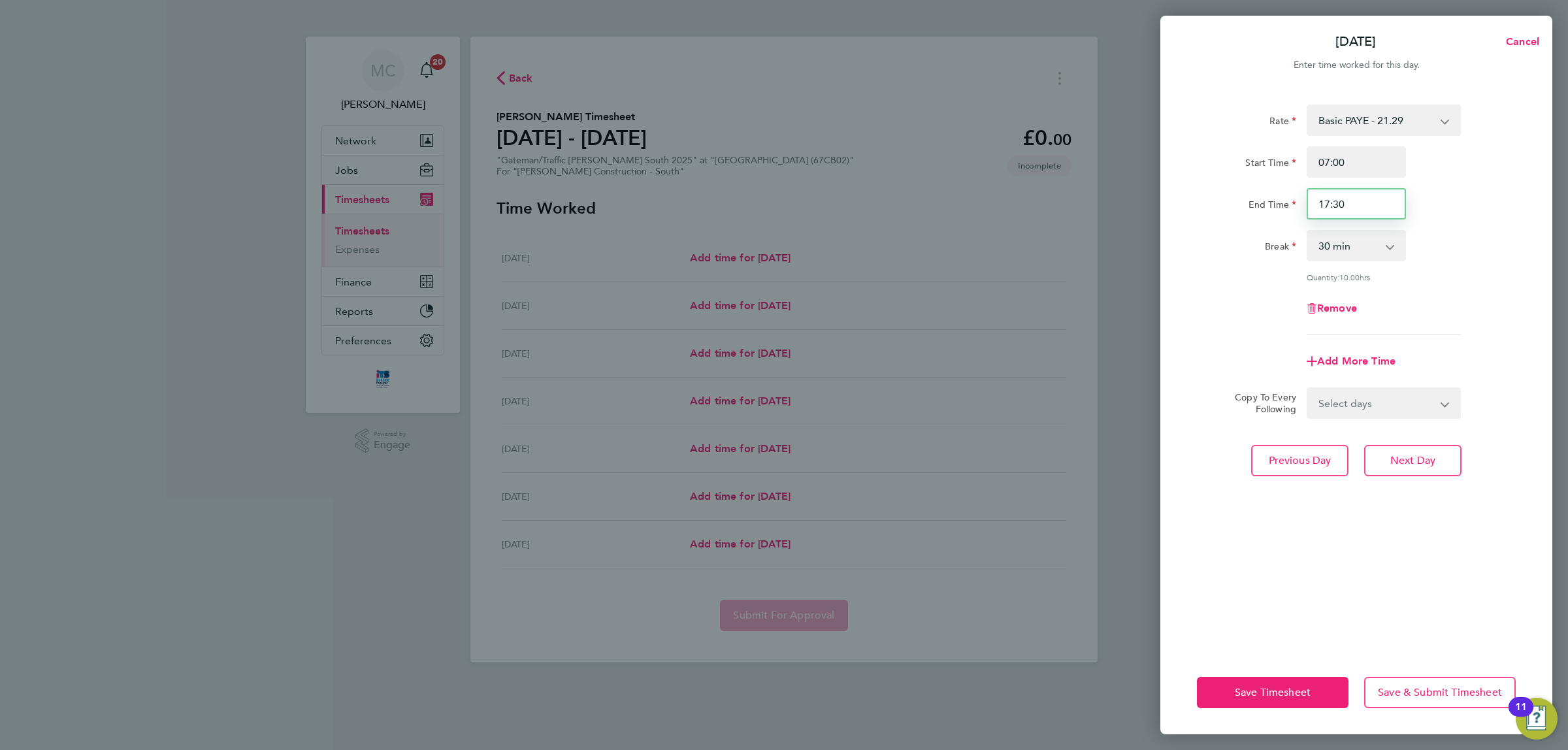
click at [1351, 200] on input "17:30" at bounding box center [1356, 203] width 100 height 31
drag, startPoint x: 1351, startPoint y: 200, endPoint x: 1300, endPoint y: 203, distance: 51.1
click at [1300, 203] on div "End Time 17:30" at bounding box center [1356, 203] width 329 height 31
type input "18:00"
click at [1472, 318] on div "Remove" at bounding box center [1356, 307] width 329 height 31
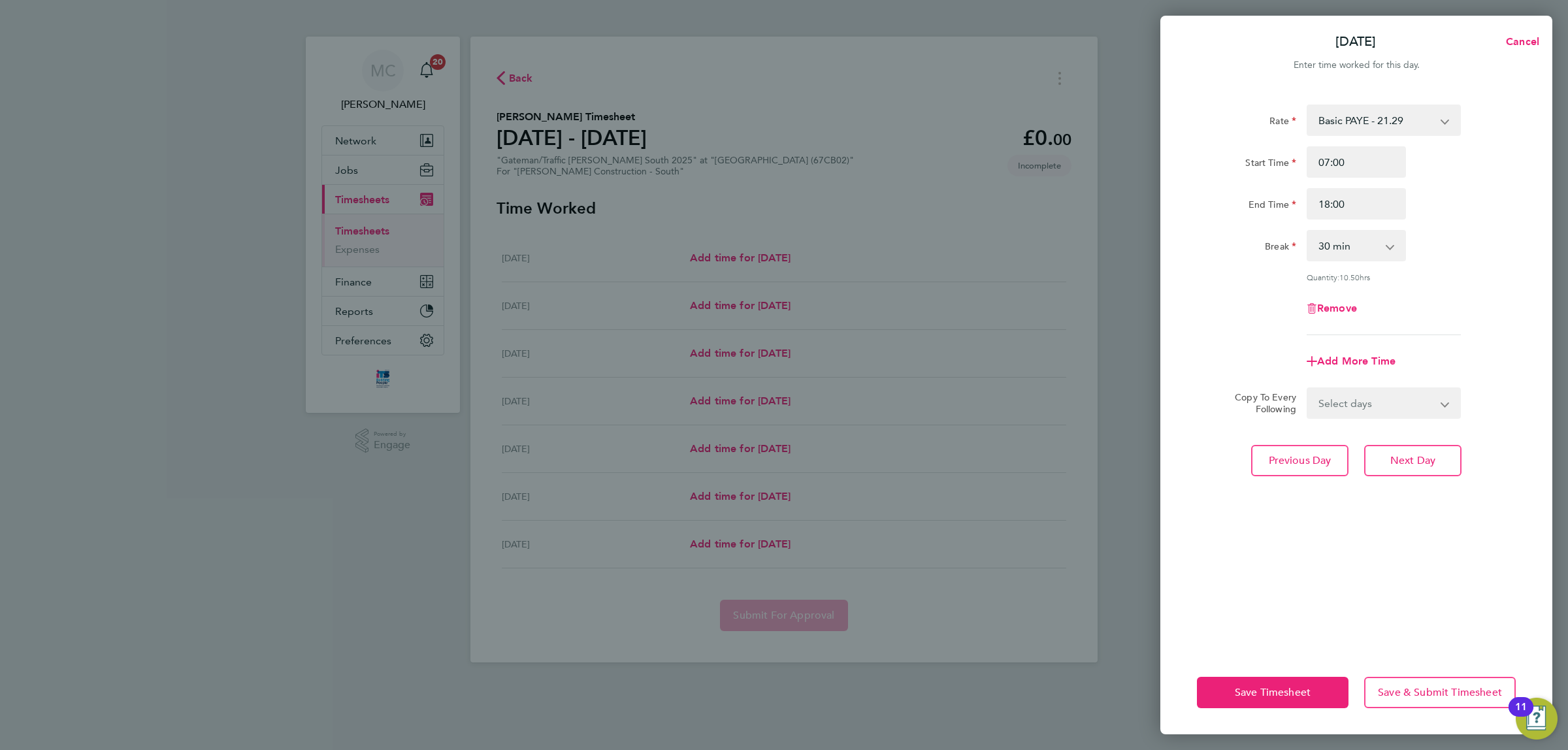
click at [1505, 395] on div "Copy To Every Following Select days Day [DATE] [DATE] [DATE] [DATE]" at bounding box center [1356, 403] width 329 height 31
click at [1421, 454] on span "Next Day" at bounding box center [1412, 460] width 45 height 13
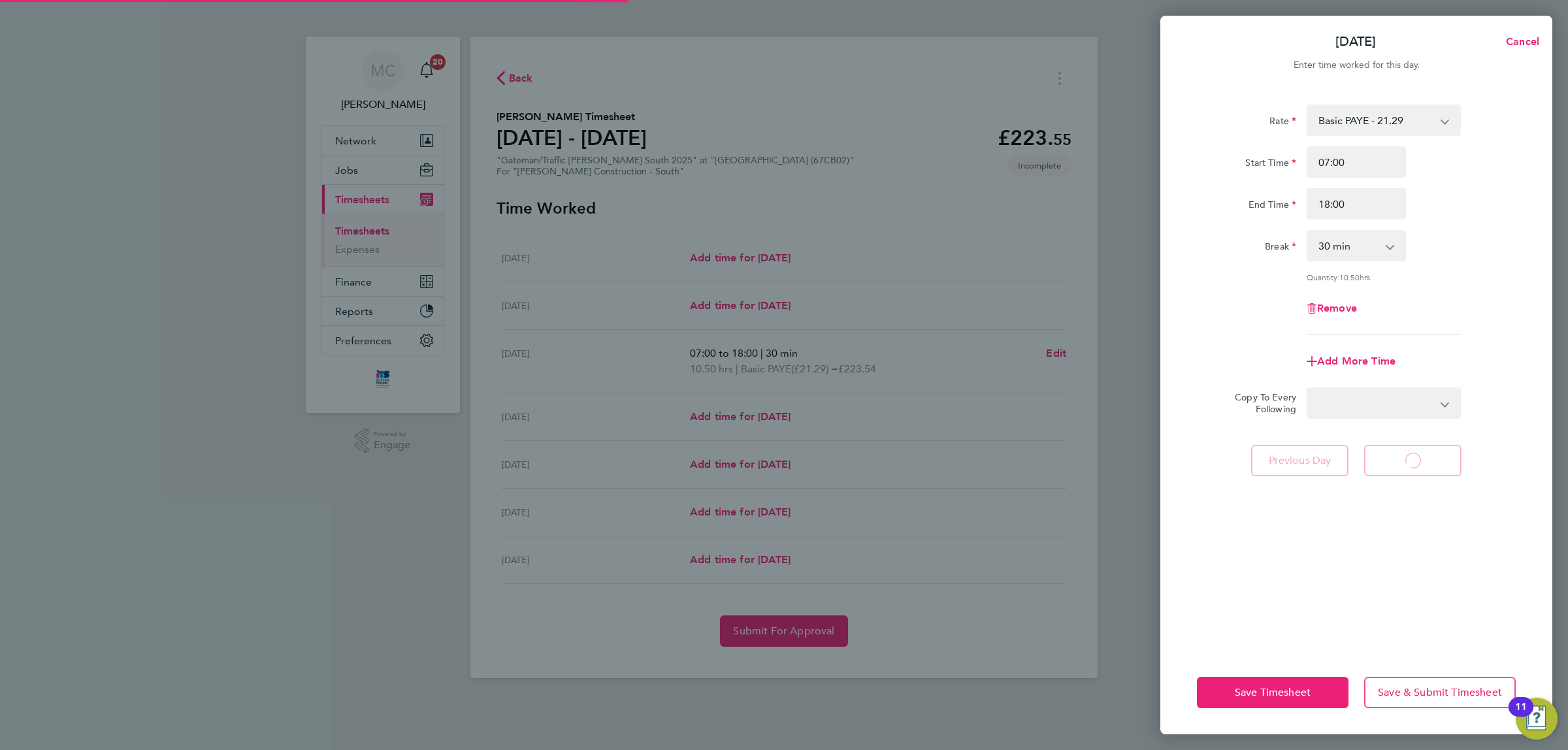
select select "30"
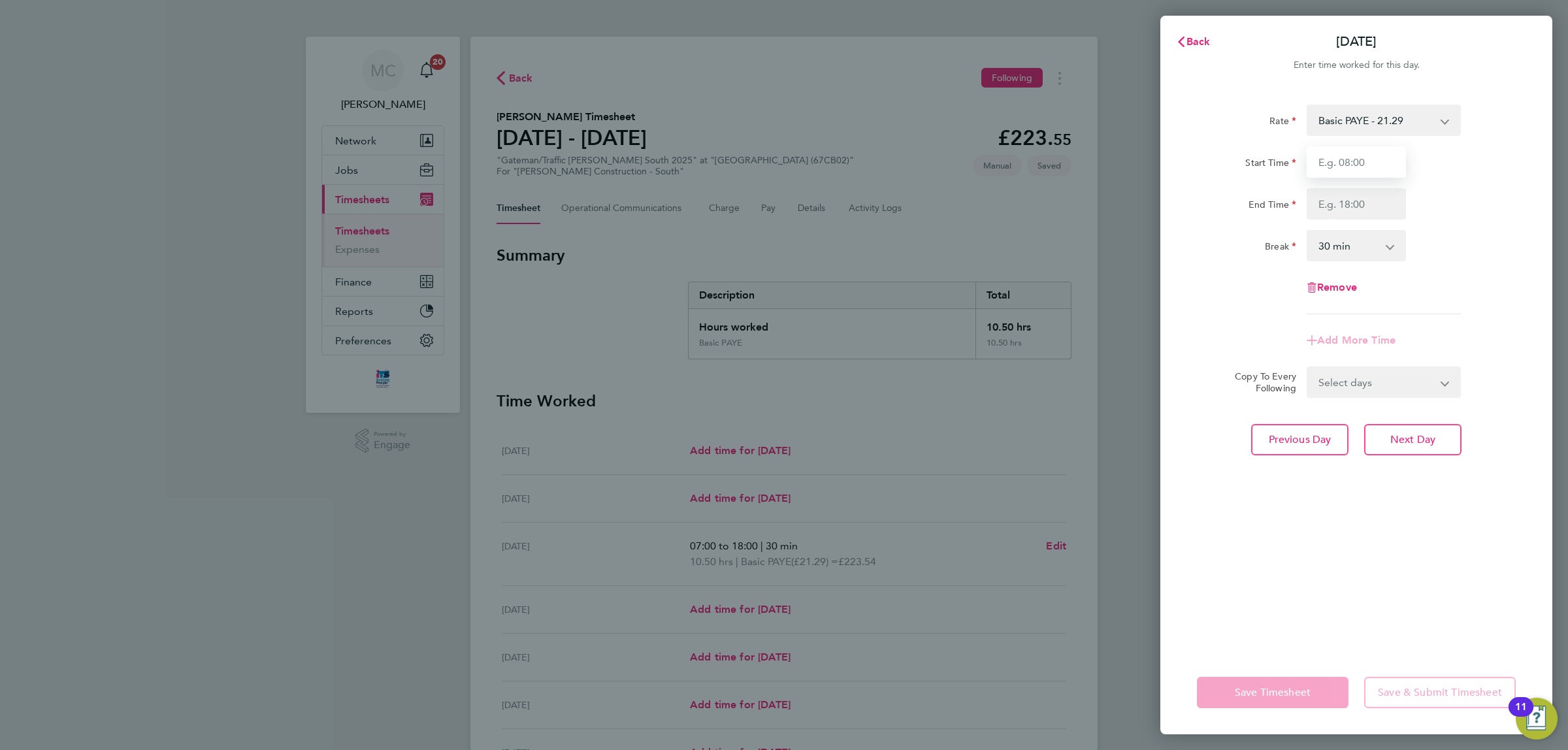
click at [1364, 161] on input "Start Time" at bounding box center [1356, 162] width 100 height 31
type input "07:00"
click at [1340, 201] on input "End Time" at bounding box center [1356, 203] width 100 height 31
type input "17:30"
click at [1468, 474] on div "Rate Basic PAYE - 21.29 Overtime - 30.63 Start Time 07:00 End Time 17:30 Break …" at bounding box center [1356, 370] width 392 height 562
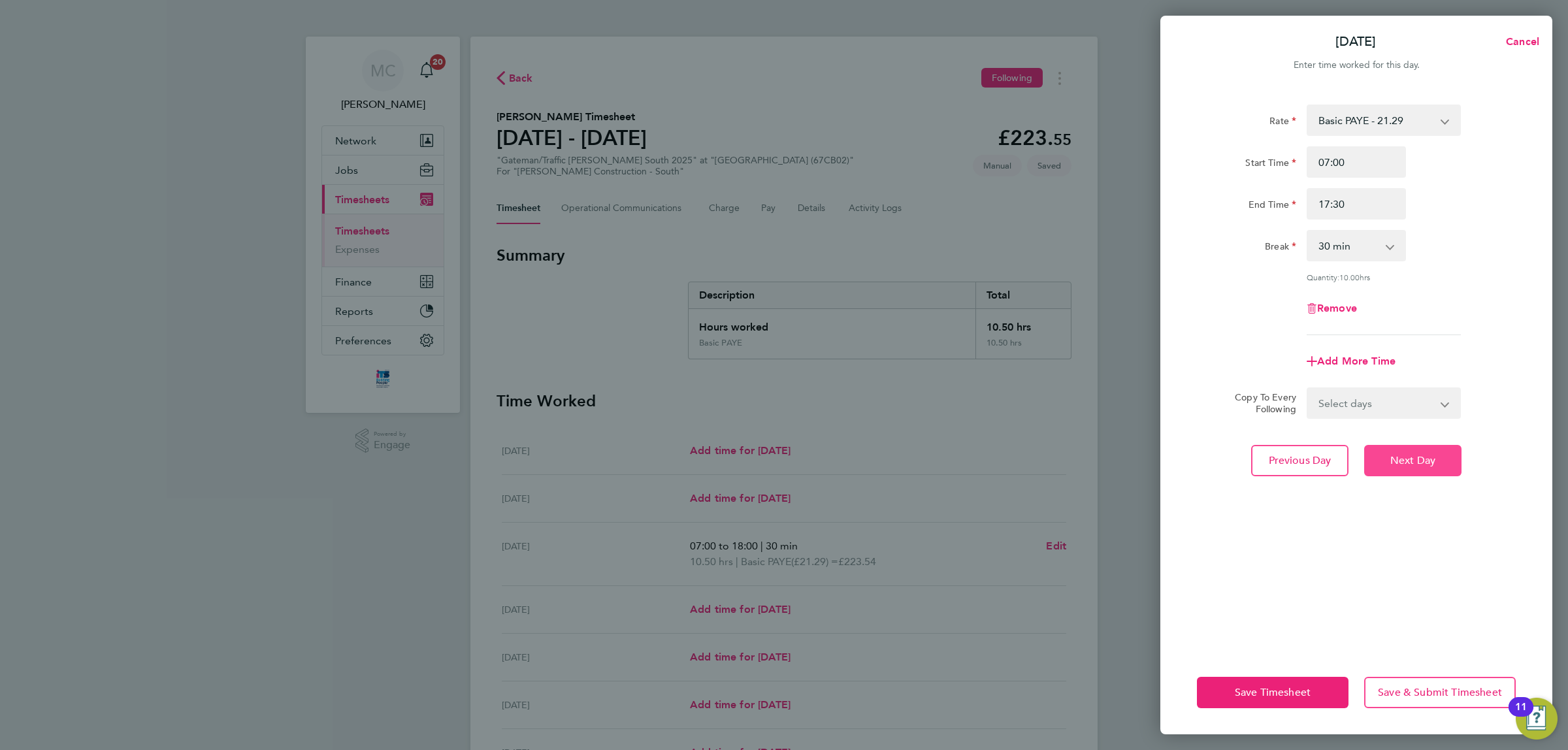
click at [1426, 456] on span "Next Day" at bounding box center [1412, 460] width 45 height 13
select select "30"
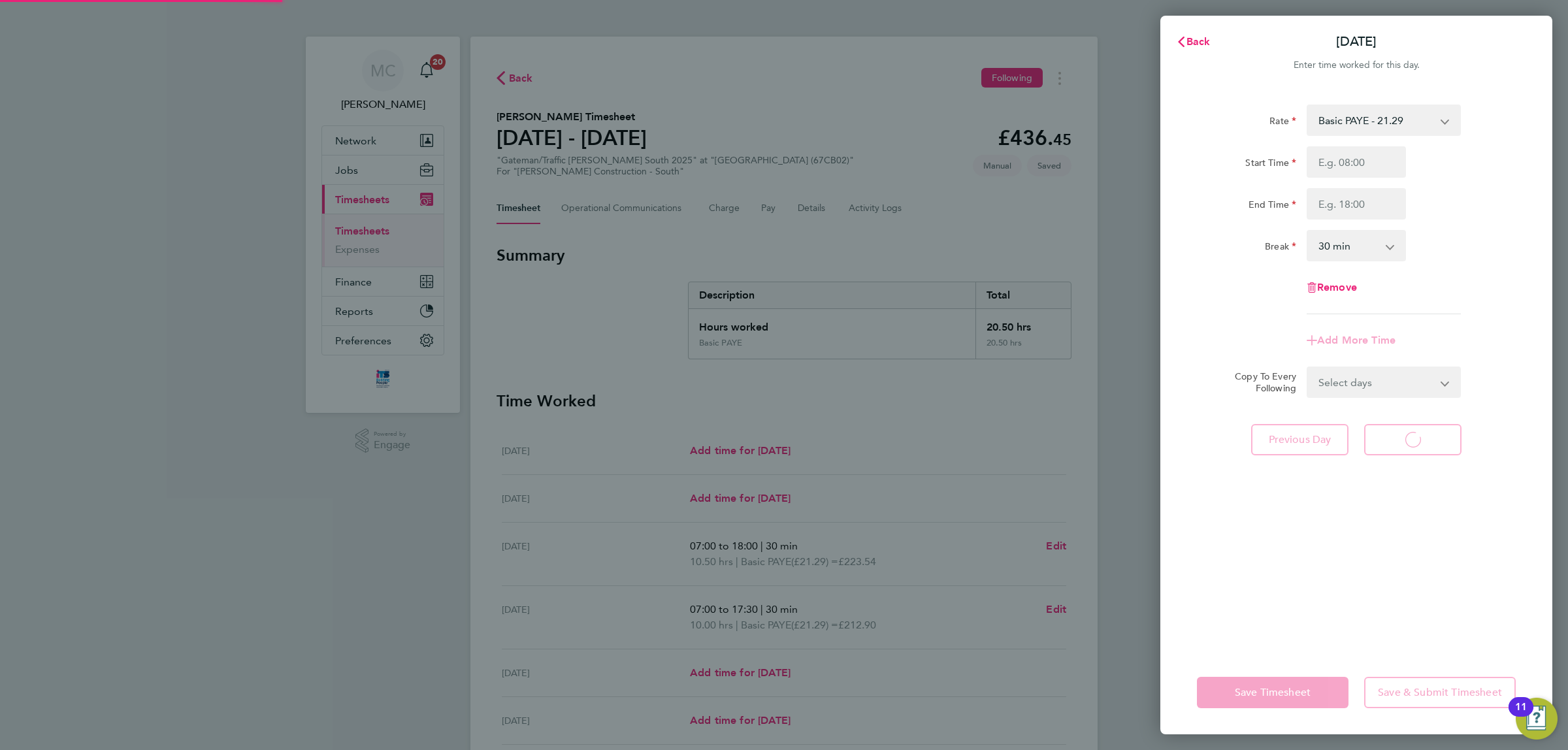
select select "30"
click at [1349, 162] on input "Start Time" at bounding box center [1356, 162] width 100 height 31
type input "07:00"
click at [1341, 205] on input "End Time" at bounding box center [1356, 203] width 100 height 31
type input "17:30"
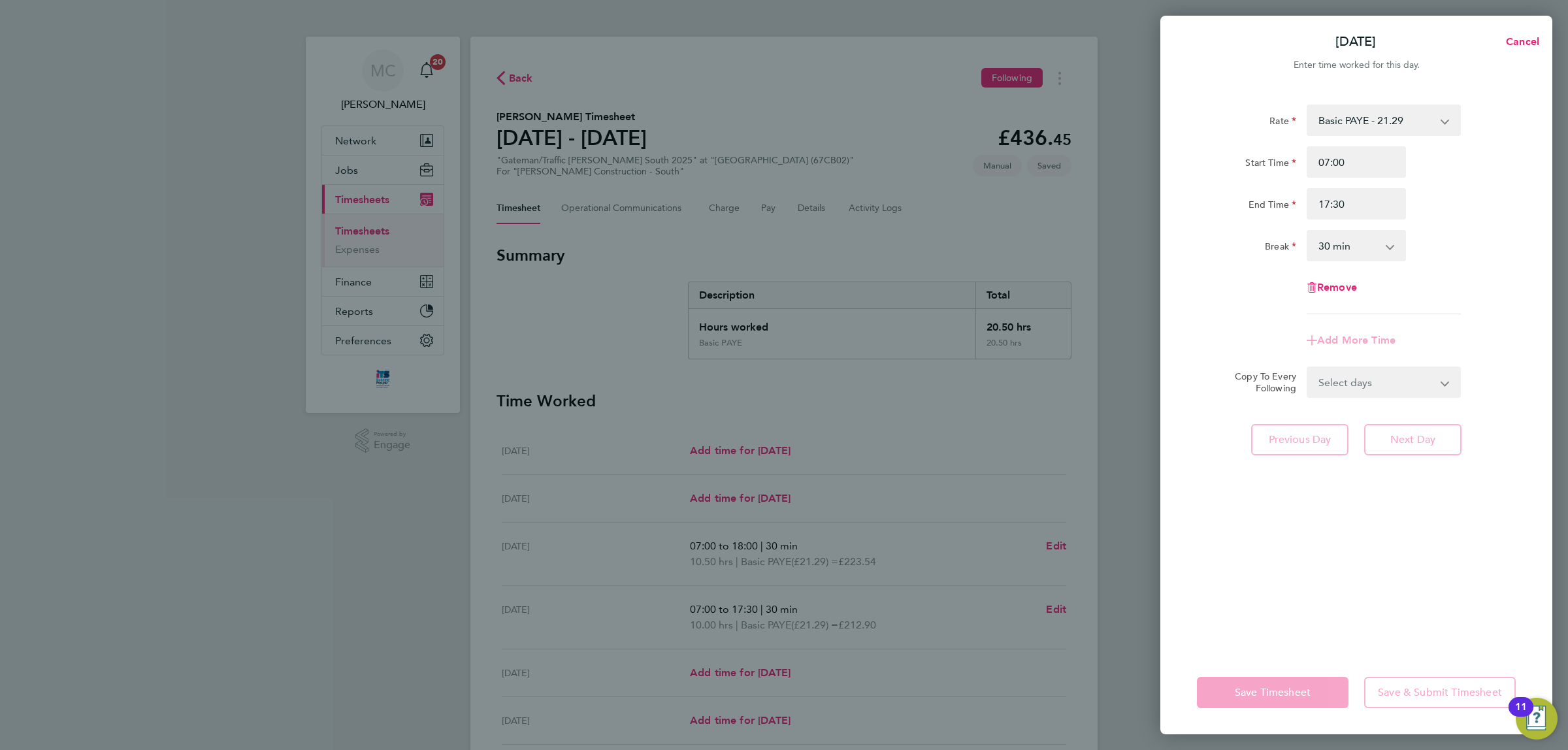
drag, startPoint x: 1437, startPoint y: 546, endPoint x: 1436, endPoint y: 501, distance: 45.0
click at [1436, 546] on div "Rate Basic PAYE - 21.29 Overtime - 30.63 Start Time 07:00 End Time 17:30 Break …" at bounding box center [1356, 370] width 392 height 562
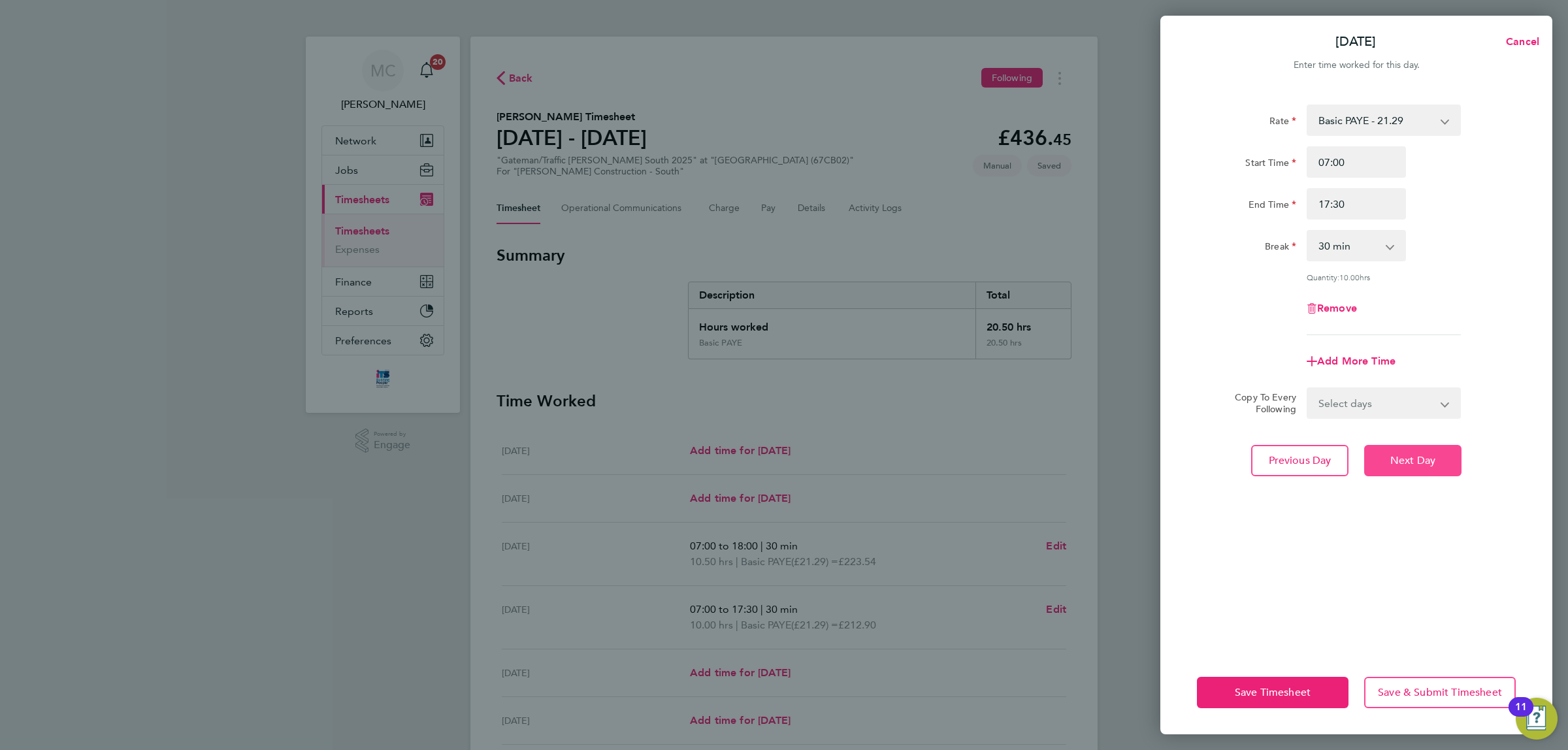
click at [1420, 462] on span "Next Day" at bounding box center [1412, 460] width 45 height 13
select select "30"
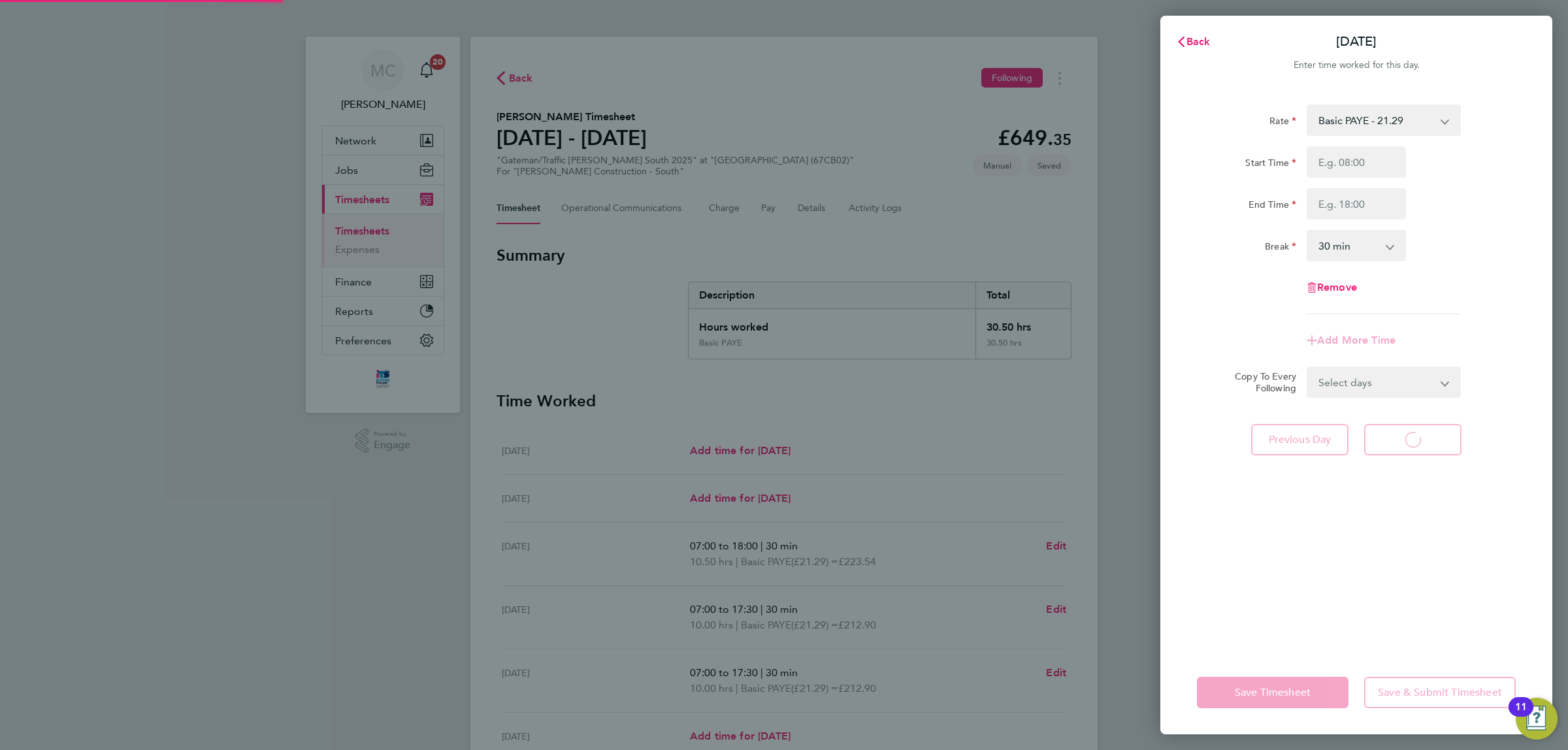
select select "30"
click at [1349, 164] on input "Start Time" at bounding box center [1356, 162] width 100 height 31
type input "07:00"
click at [1356, 194] on input "End Time" at bounding box center [1356, 203] width 100 height 31
type input "17:00"
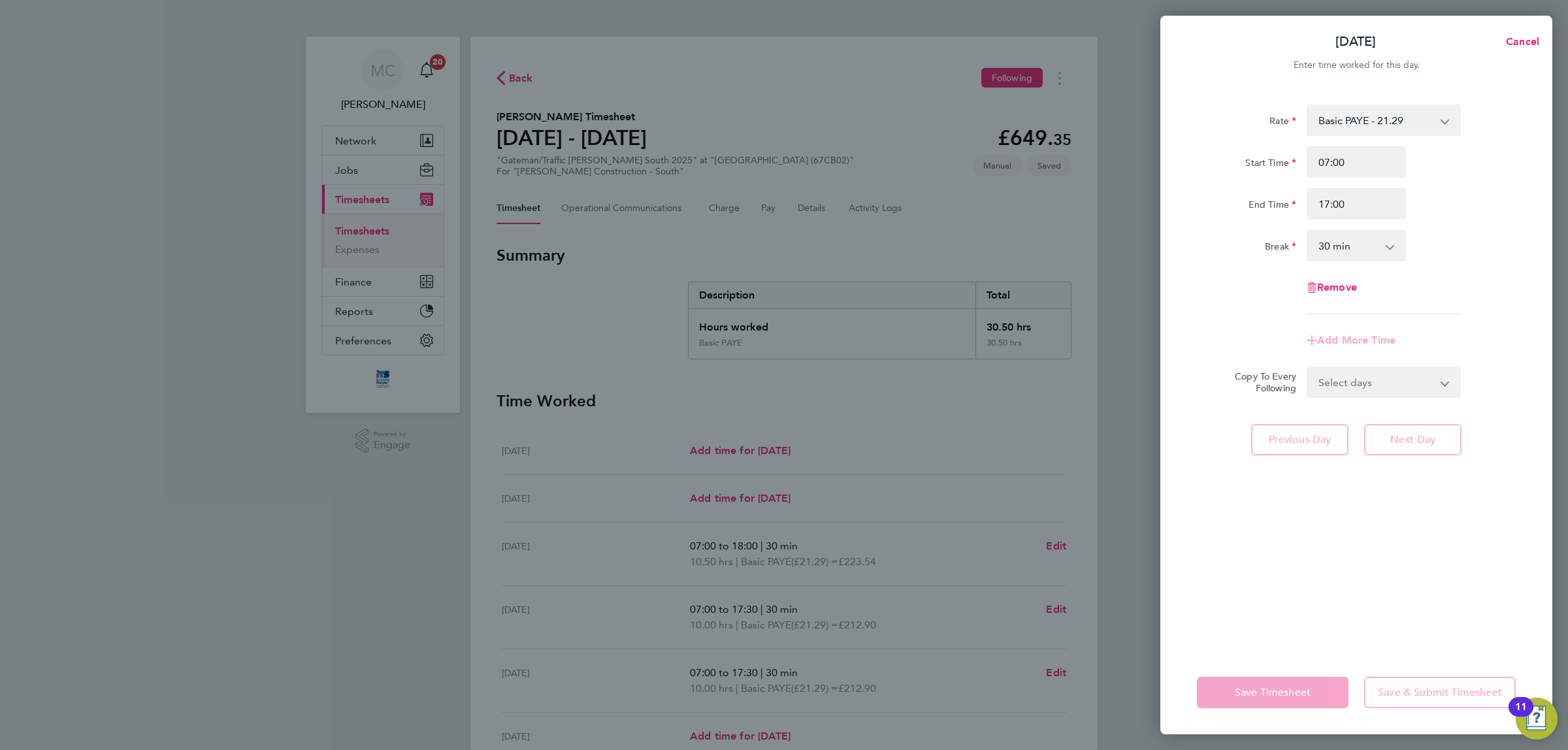
click at [1383, 517] on div "Rate Basic PAYE - 21.29 Overtime - 30.63 Start Time 07:00 End Time 17:00 Break …" at bounding box center [1356, 370] width 392 height 562
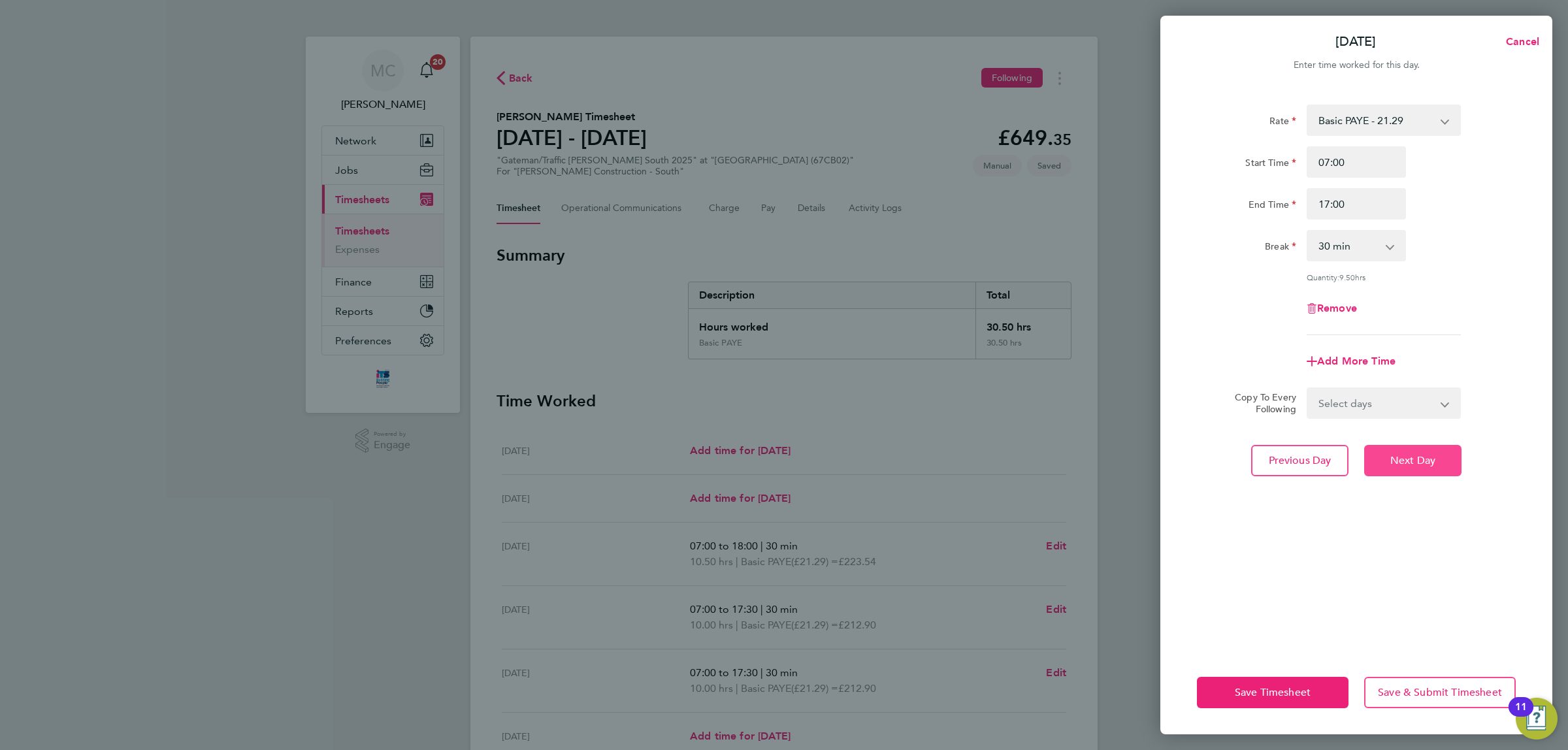
click at [1404, 451] on button "Next Day" at bounding box center [1413, 459] width 98 height 31
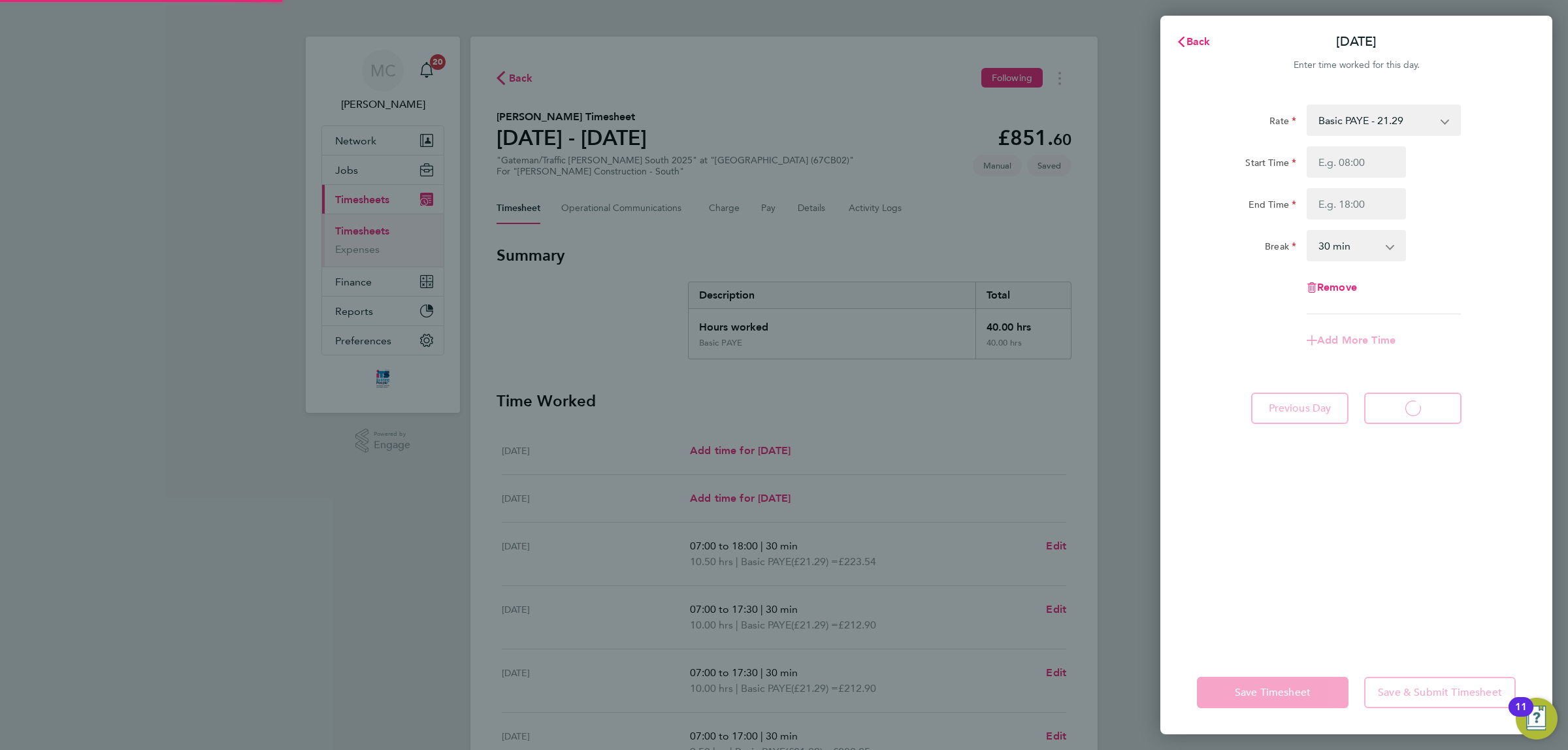
select select "30"
click at [1360, 167] on input "Start Time" at bounding box center [1356, 162] width 100 height 31
type input "07:00"
click at [1359, 200] on input "End Time" at bounding box center [1356, 203] width 100 height 31
type input "11:30"
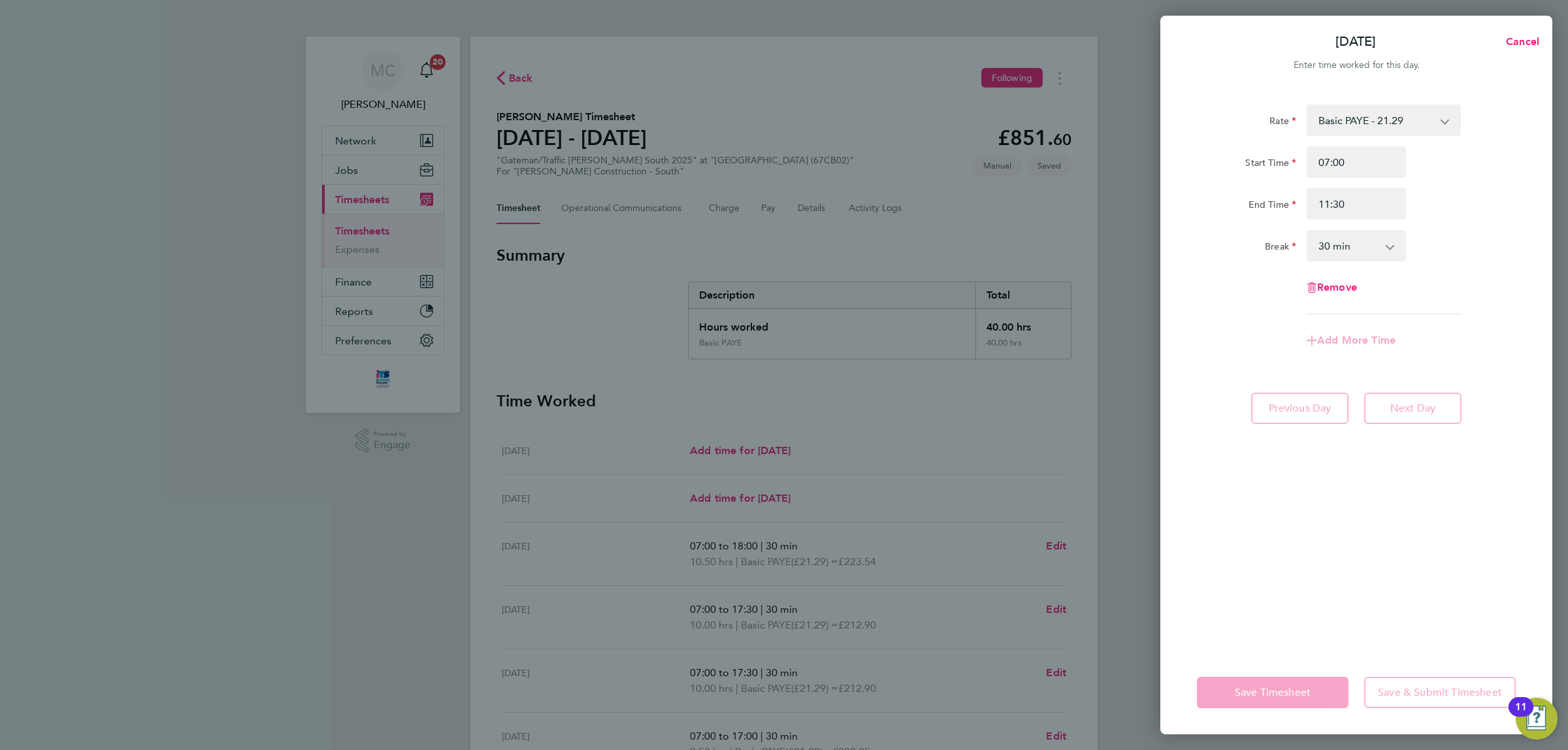
click at [1366, 243] on select "0 min 15 min 30 min 45 min 60 min 75 min 90 min" at bounding box center [1348, 245] width 81 height 28
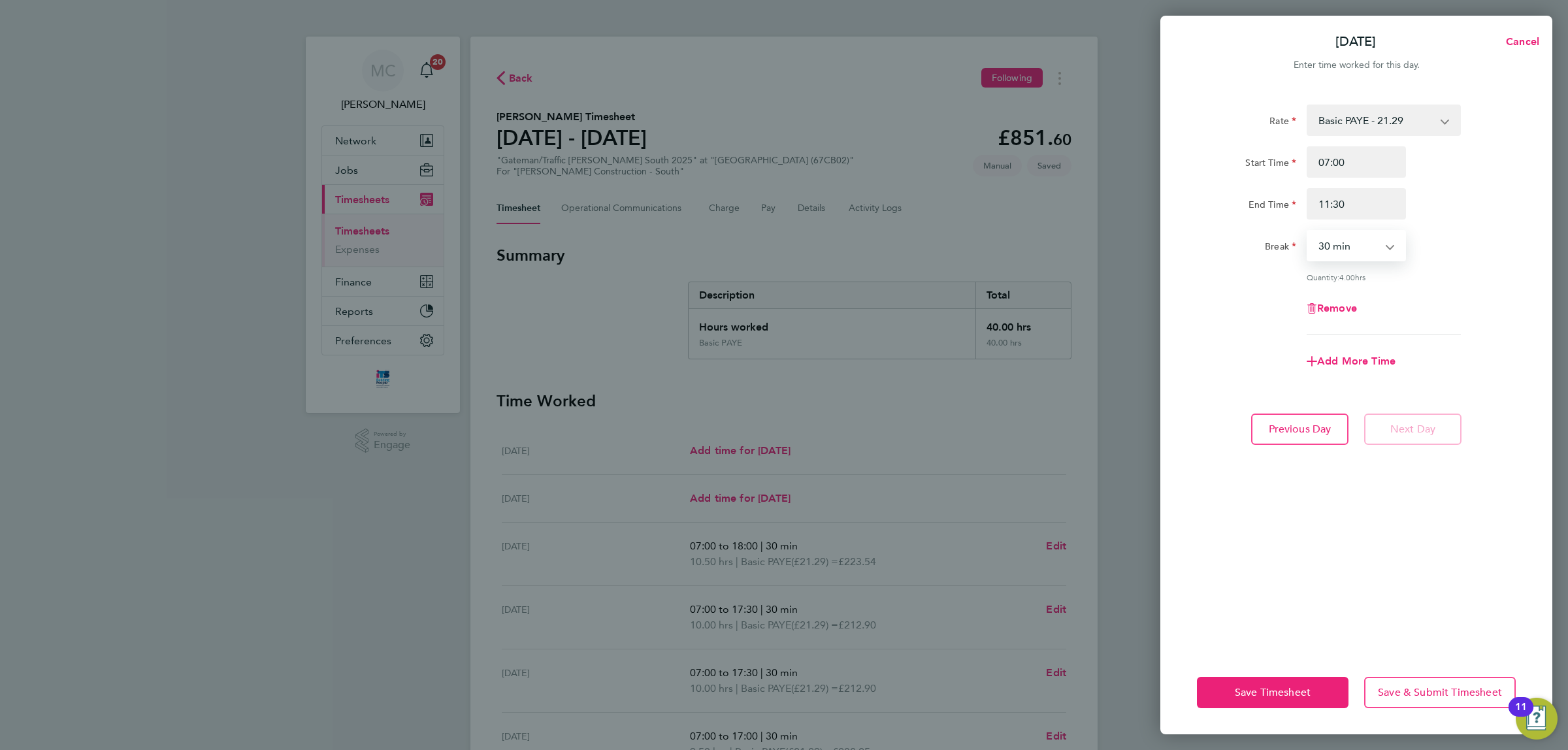
select select "0"
click at [1308, 231] on select "0 min 15 min 30 min 45 min 60 min 75 min 90 min" at bounding box center [1348, 245] width 81 height 28
click at [1482, 266] on div "Rate Basic PAYE - 21.29 Overtime - 30.63 Start Time 07:00 End Time 11:30 Break …" at bounding box center [1356, 219] width 319 height 230
click at [1260, 683] on button "Save Timesheet" at bounding box center [1272, 691] width 152 height 31
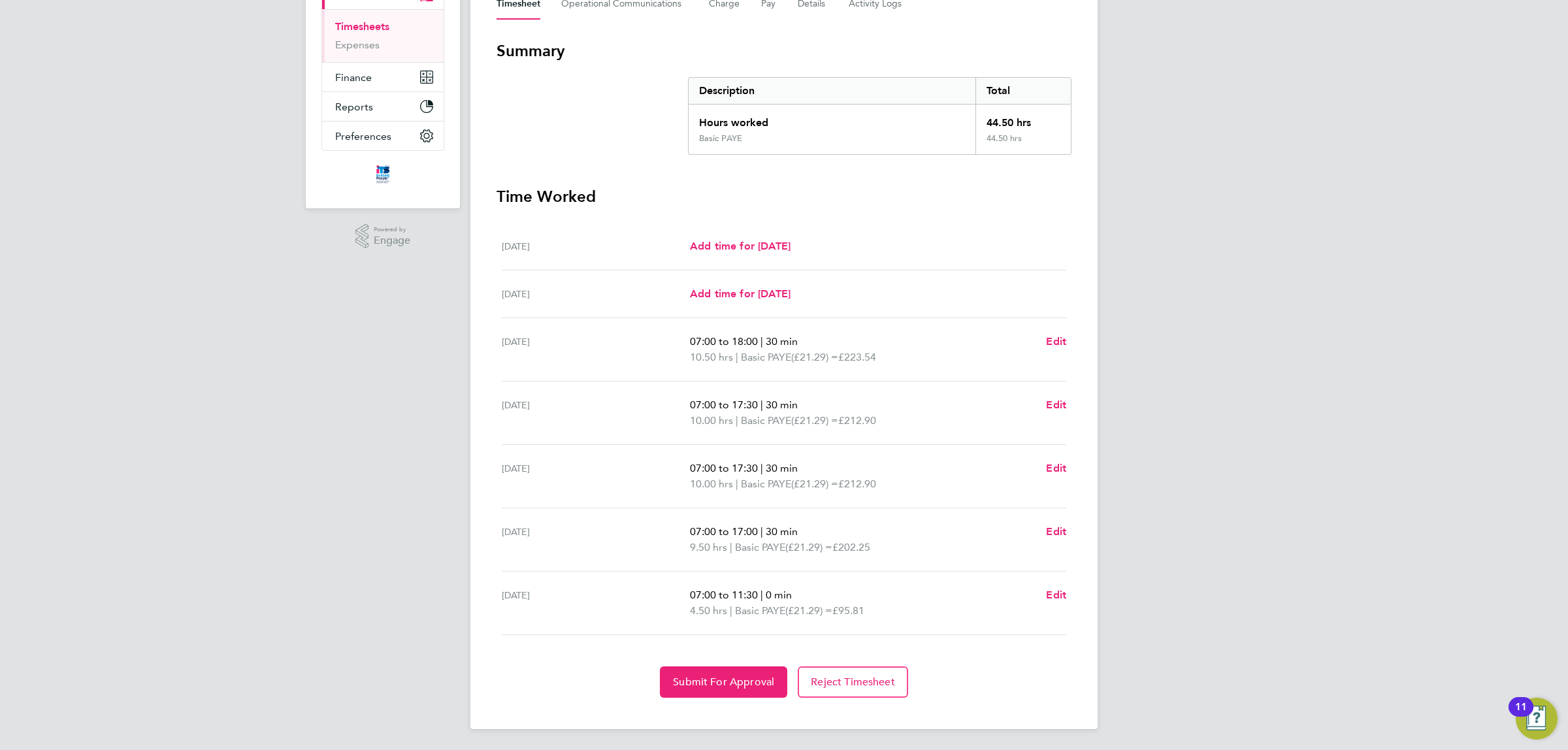
scroll to position [205, 0]
click at [725, 676] on span "Submit For Approval" at bounding box center [724, 682] width 101 height 13
